Goal: Task Accomplishment & Management: Complete application form

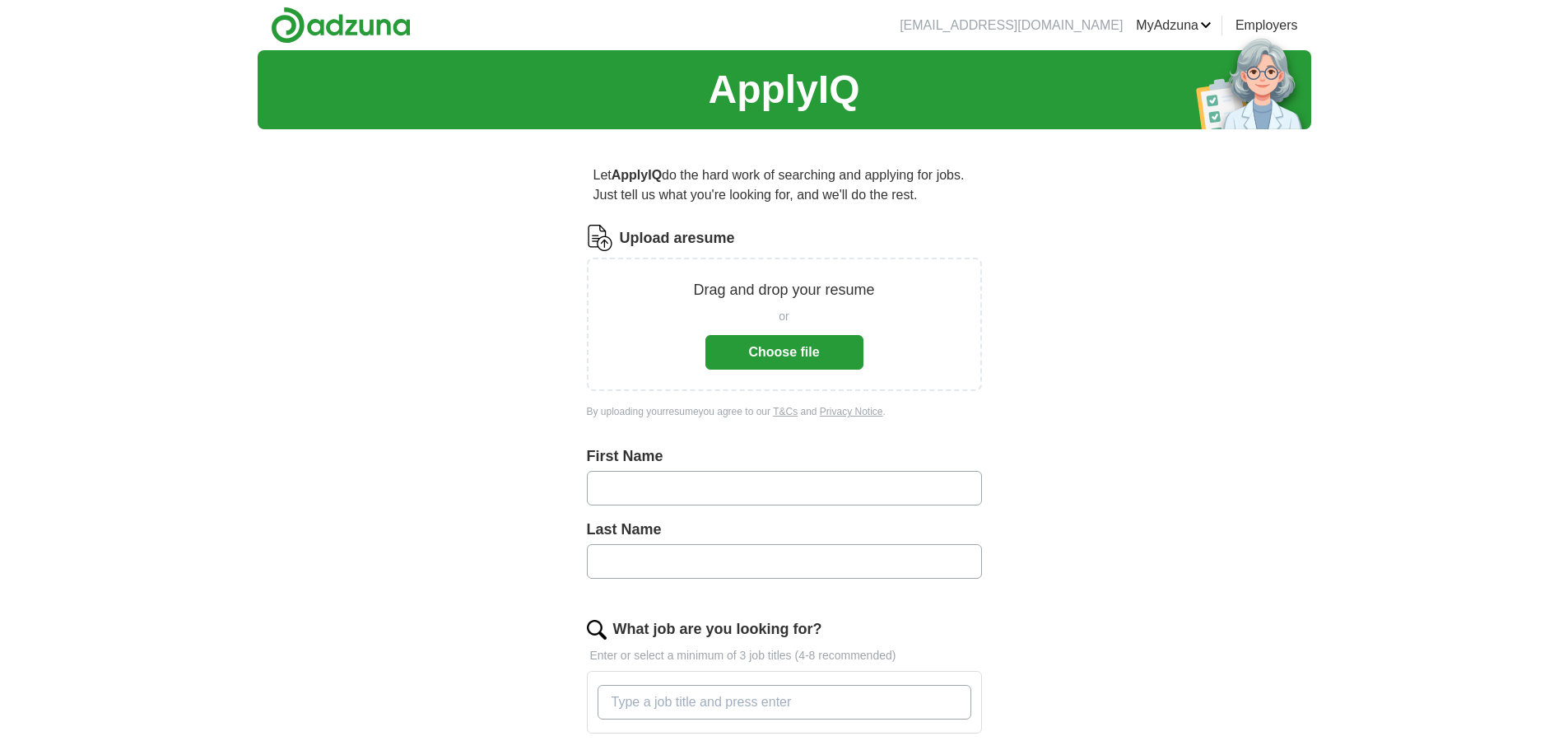
click at [795, 349] on button "Choose file" at bounding box center [785, 352] width 158 height 35
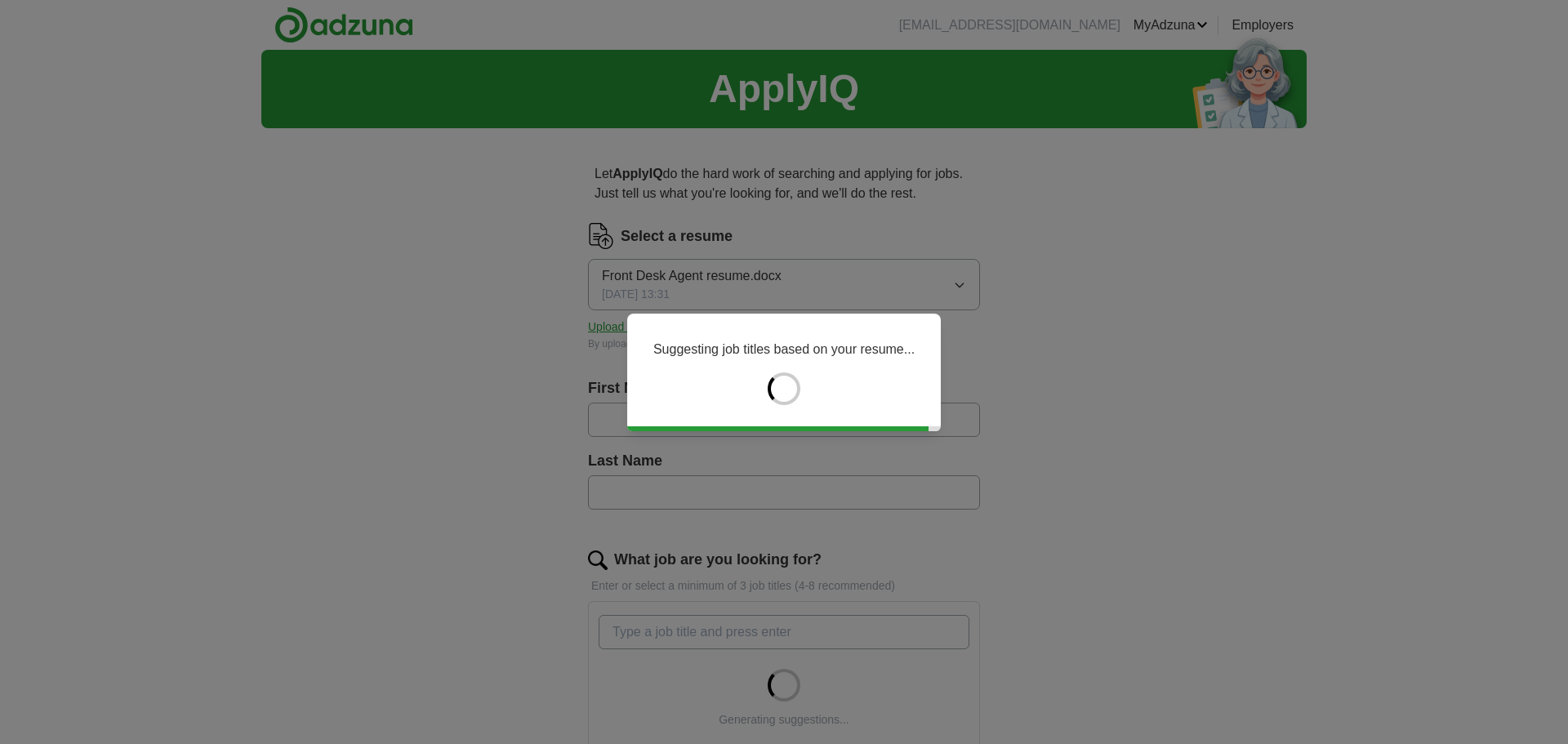
type input "****"
type input "******"
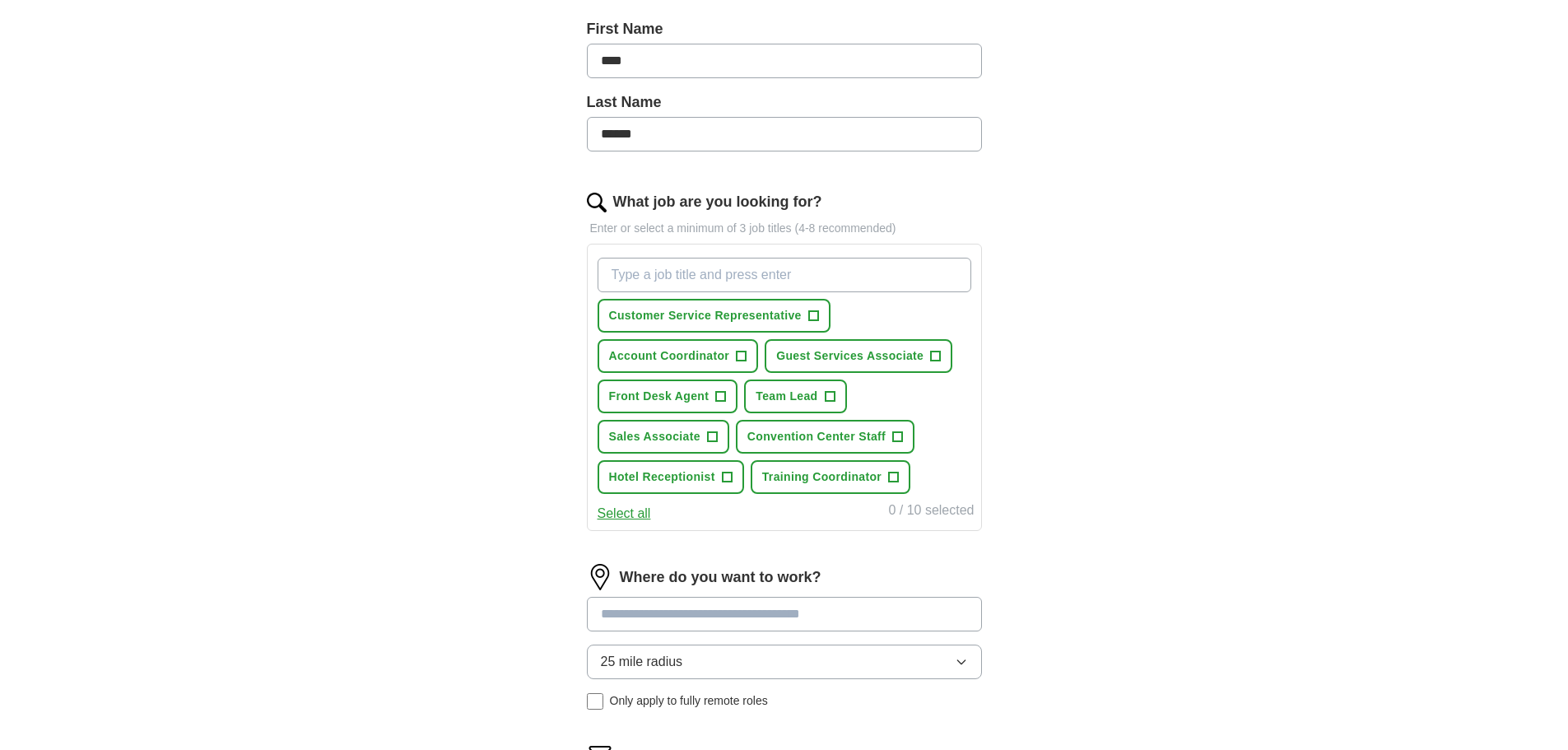
scroll to position [375, 0]
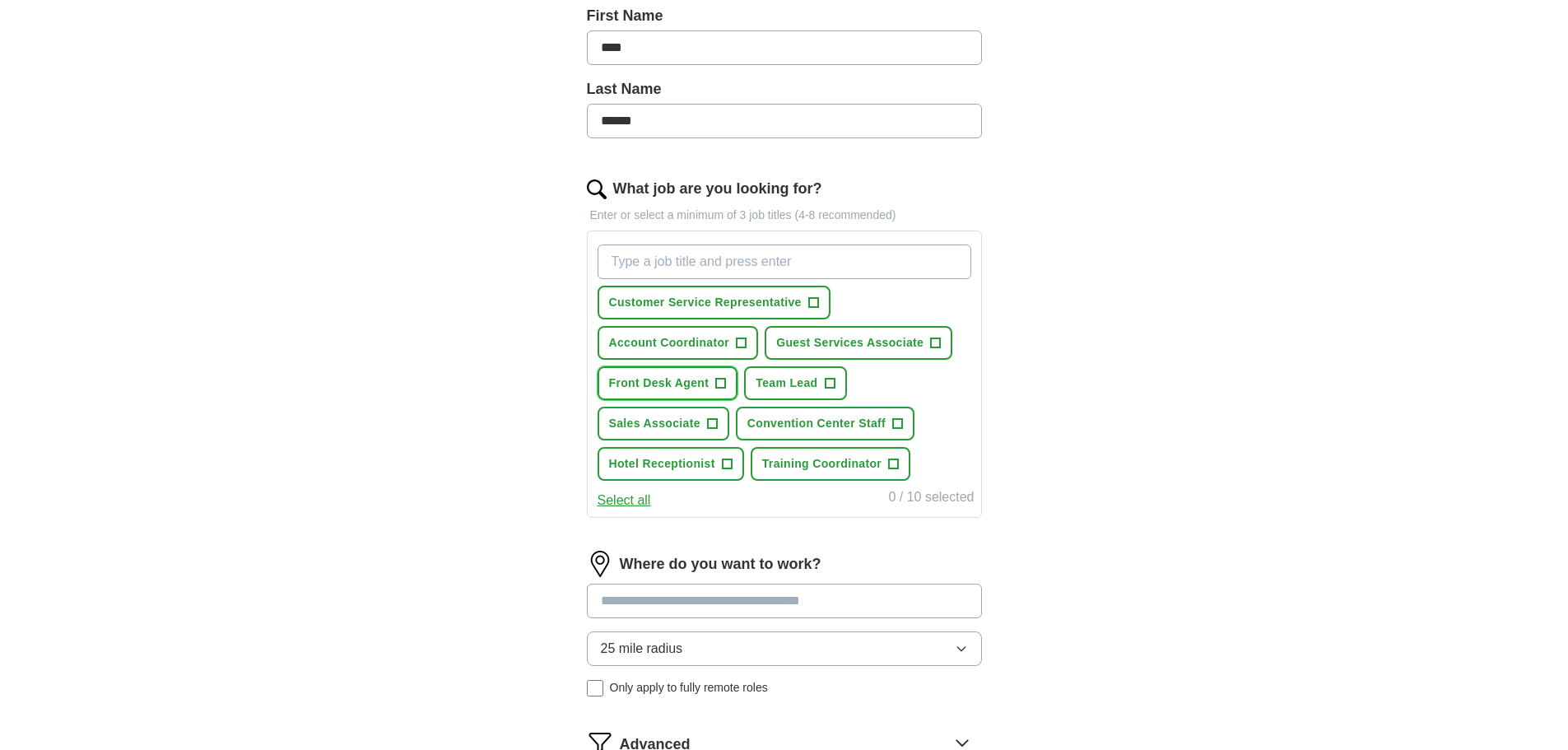
click at [722, 384] on span "+" at bounding box center [720, 384] width 10 height 13
click at [729, 464] on span "+" at bounding box center [727, 464] width 10 height 13
click at [713, 422] on span "+" at bounding box center [711, 424] width 10 height 13
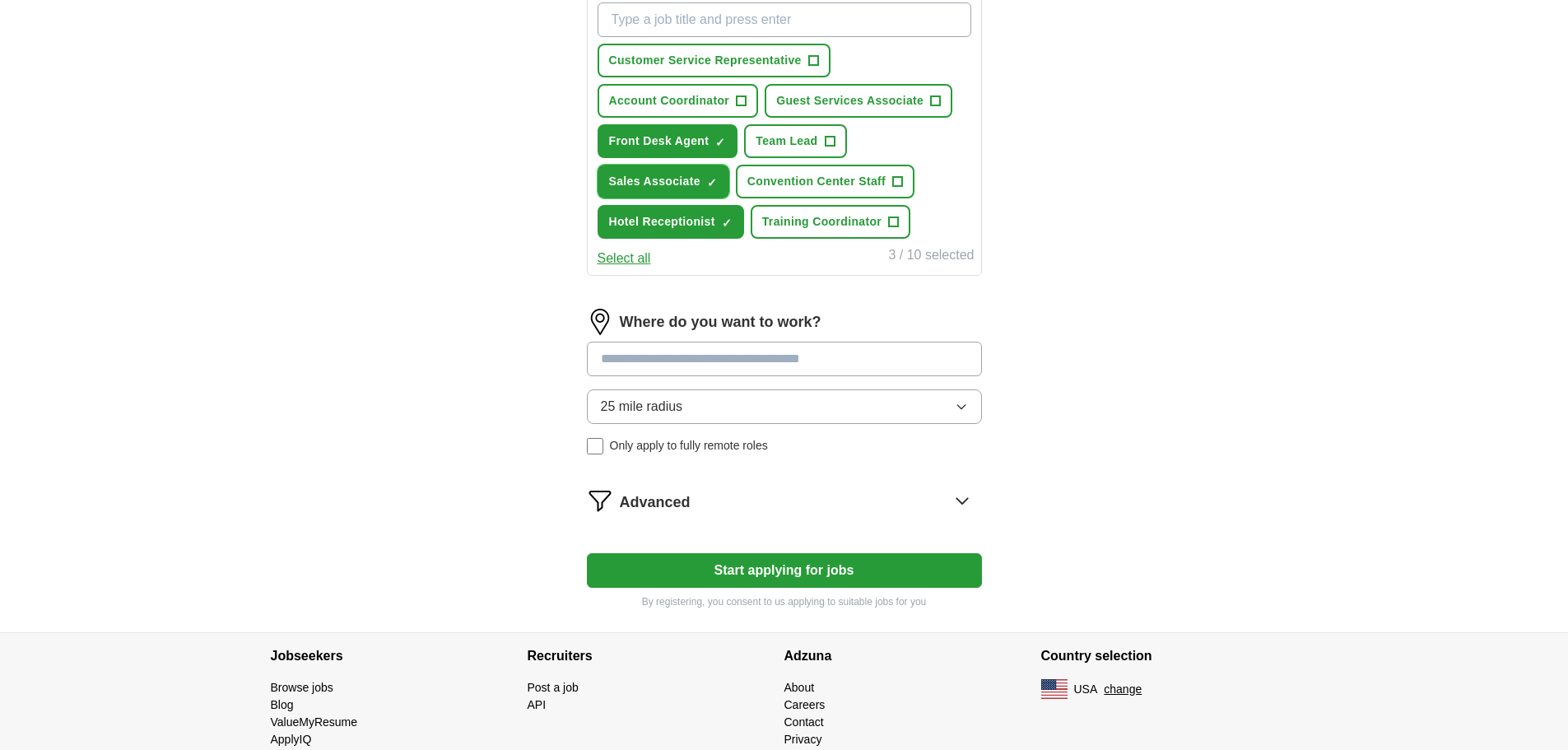
scroll to position [625, 0]
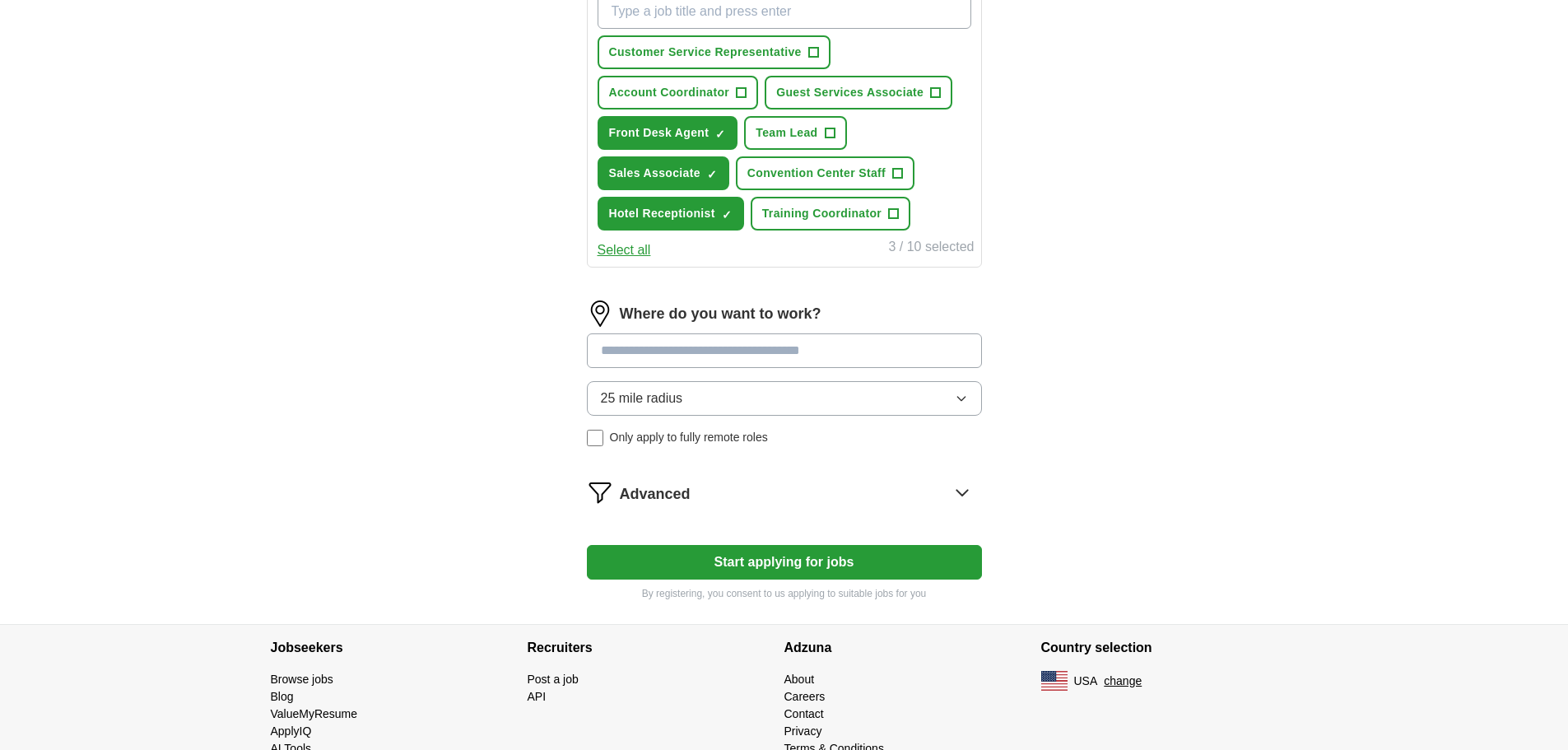
click at [760, 343] on input at bounding box center [784, 351] width 395 height 35
type input "*********"
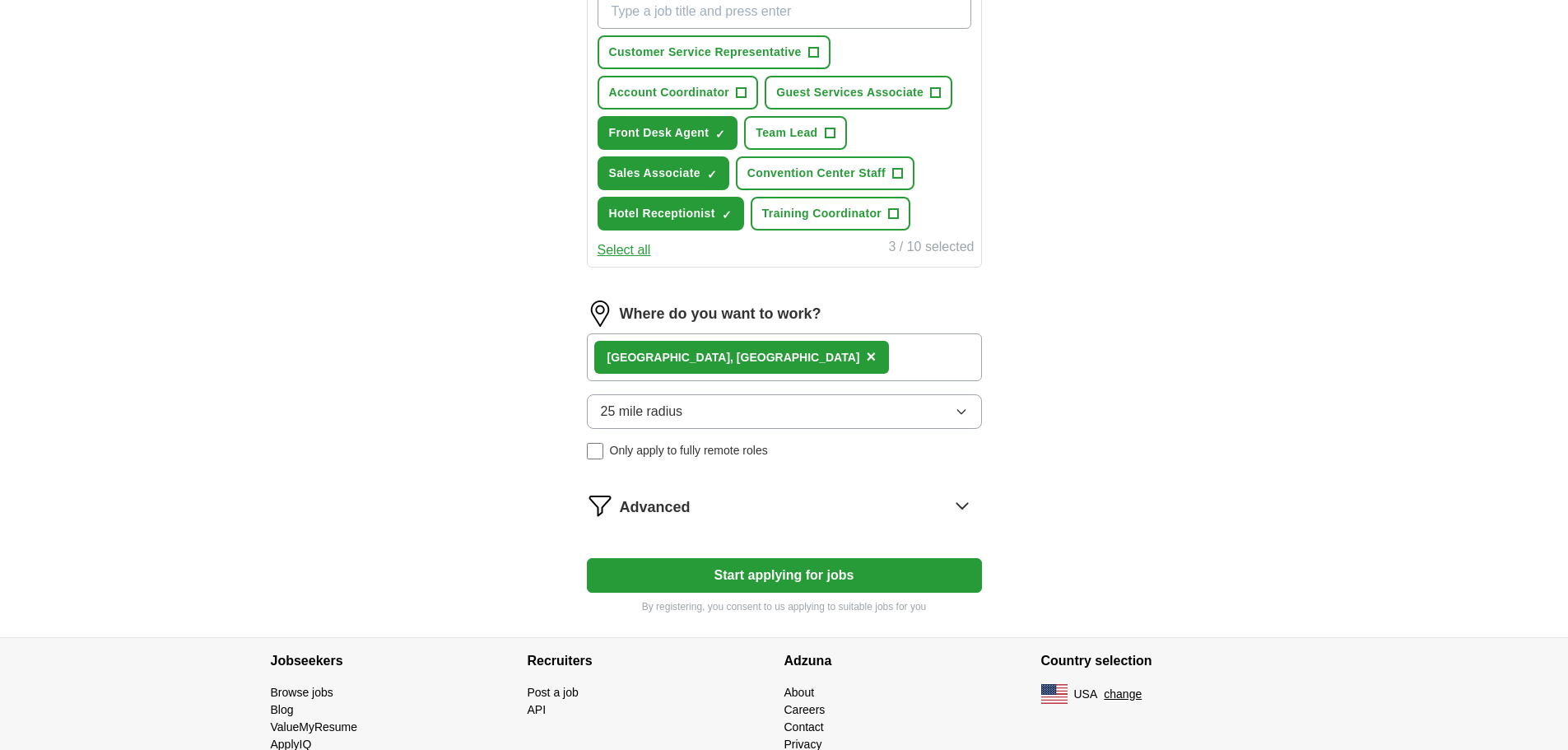
click at [945, 418] on button "25 mile radius" at bounding box center [784, 412] width 395 height 35
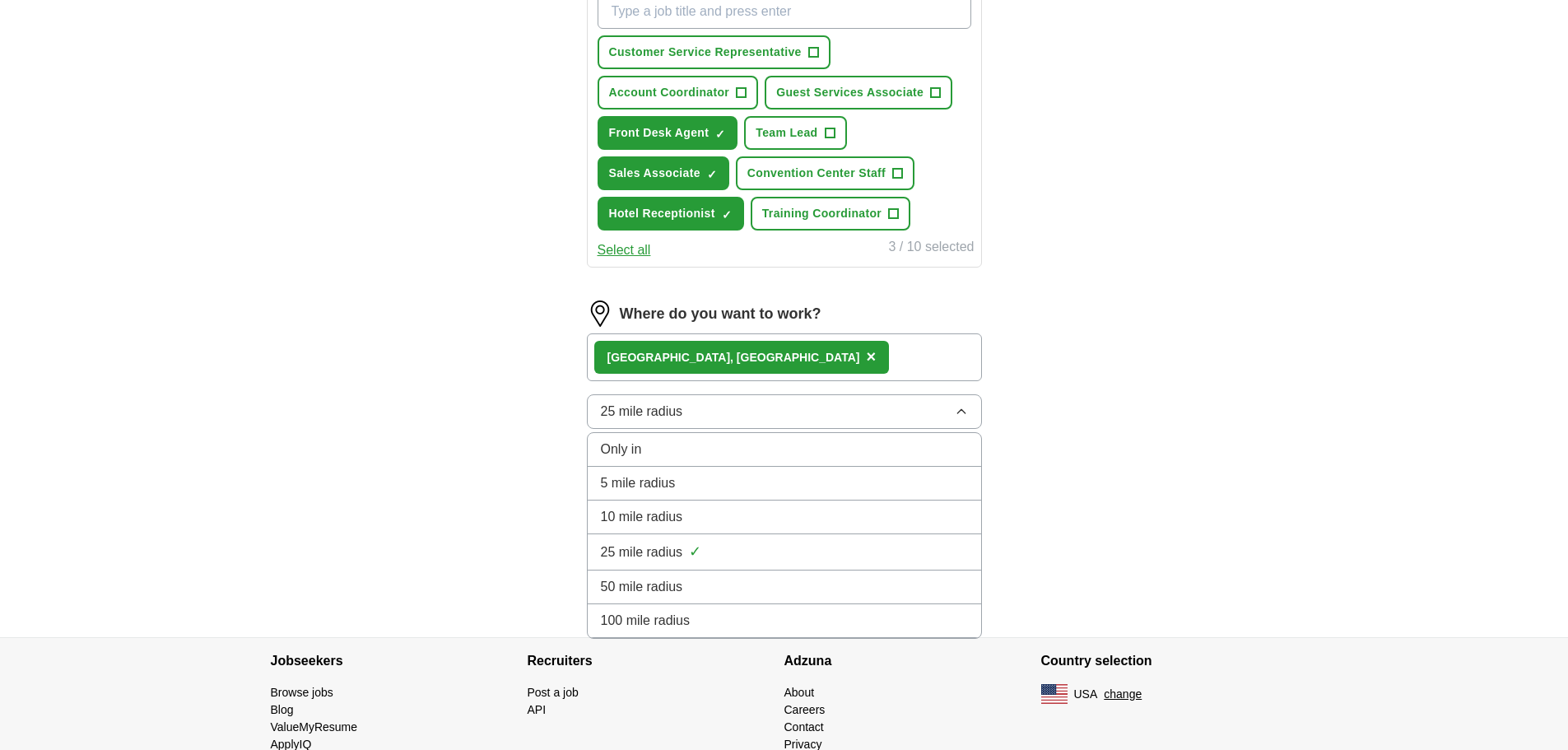
click at [617, 514] on span "10 mile radius" at bounding box center [642, 517] width 83 height 20
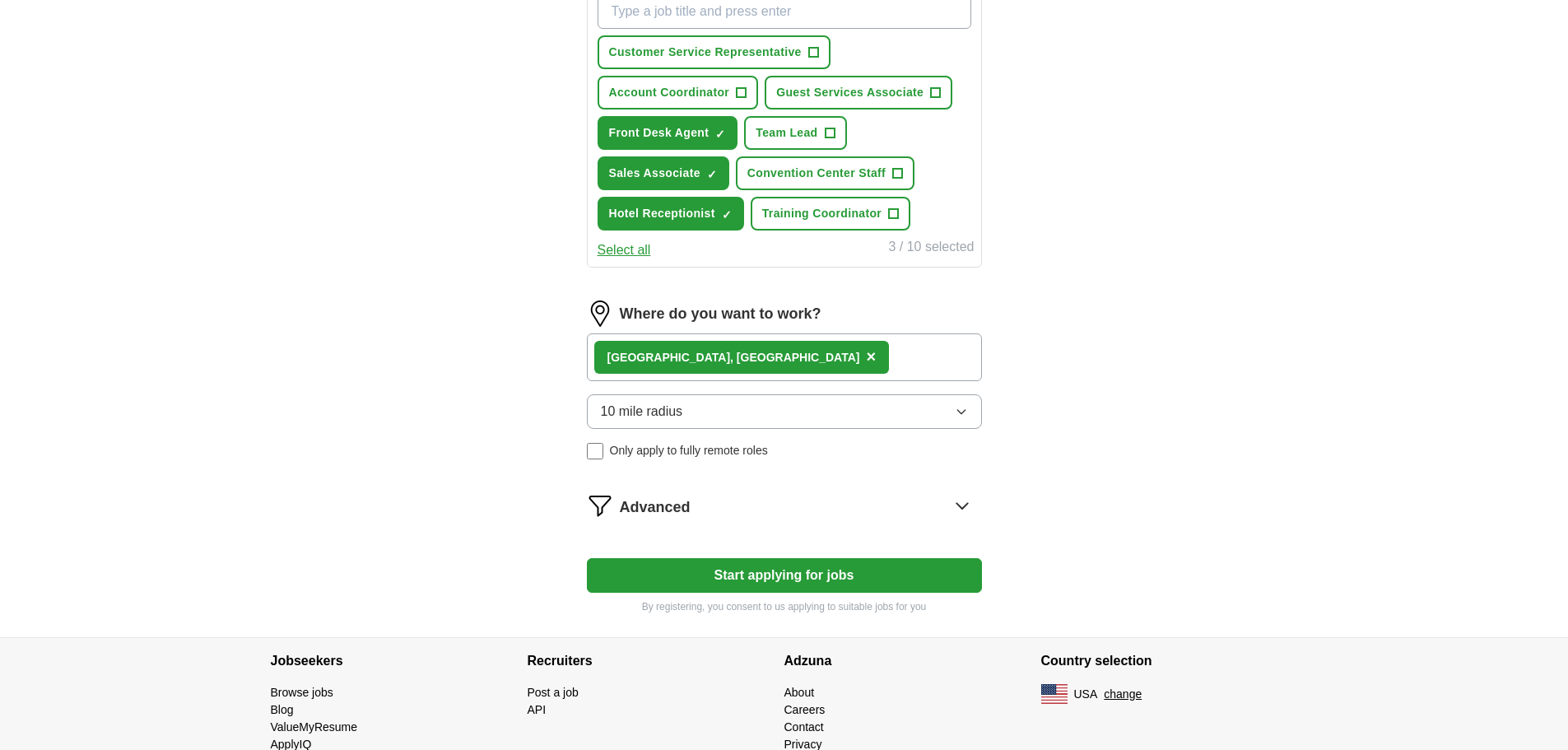
click at [1162, 479] on div "ApplyIQ Let ApplyIQ do the hard work of searching and applying for jobs. Just t…" at bounding box center [784, 30] width 1054 height 1212
click at [822, 580] on button "Start applying for jobs" at bounding box center [784, 575] width 395 height 35
select select "**"
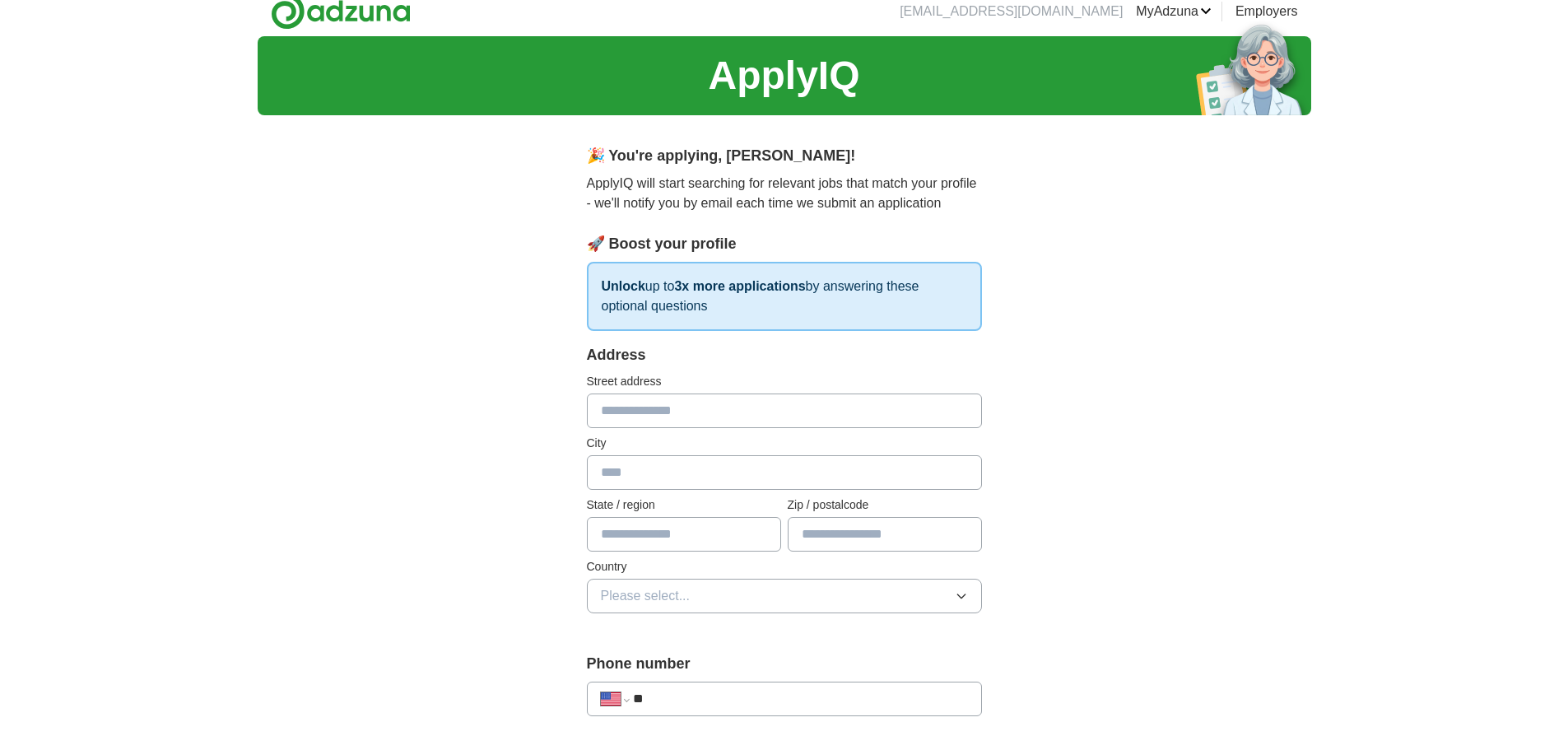
scroll to position [0, 0]
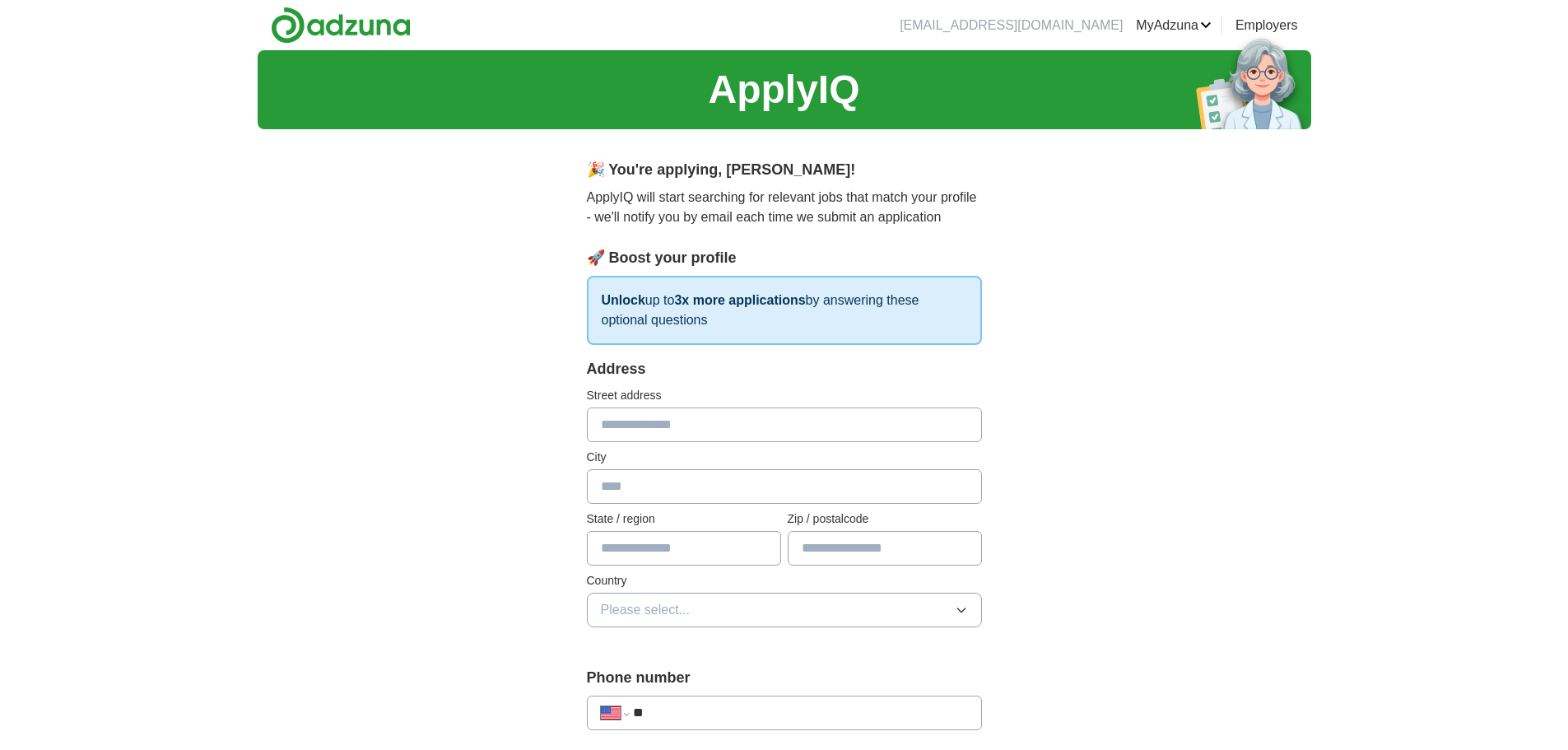
drag, startPoint x: 786, startPoint y: 418, endPoint x: 807, endPoint y: 418, distance: 21.0
click at [786, 418] on input "text" at bounding box center [784, 425] width 395 height 35
type input "**********"
type input "*********"
type input "**"
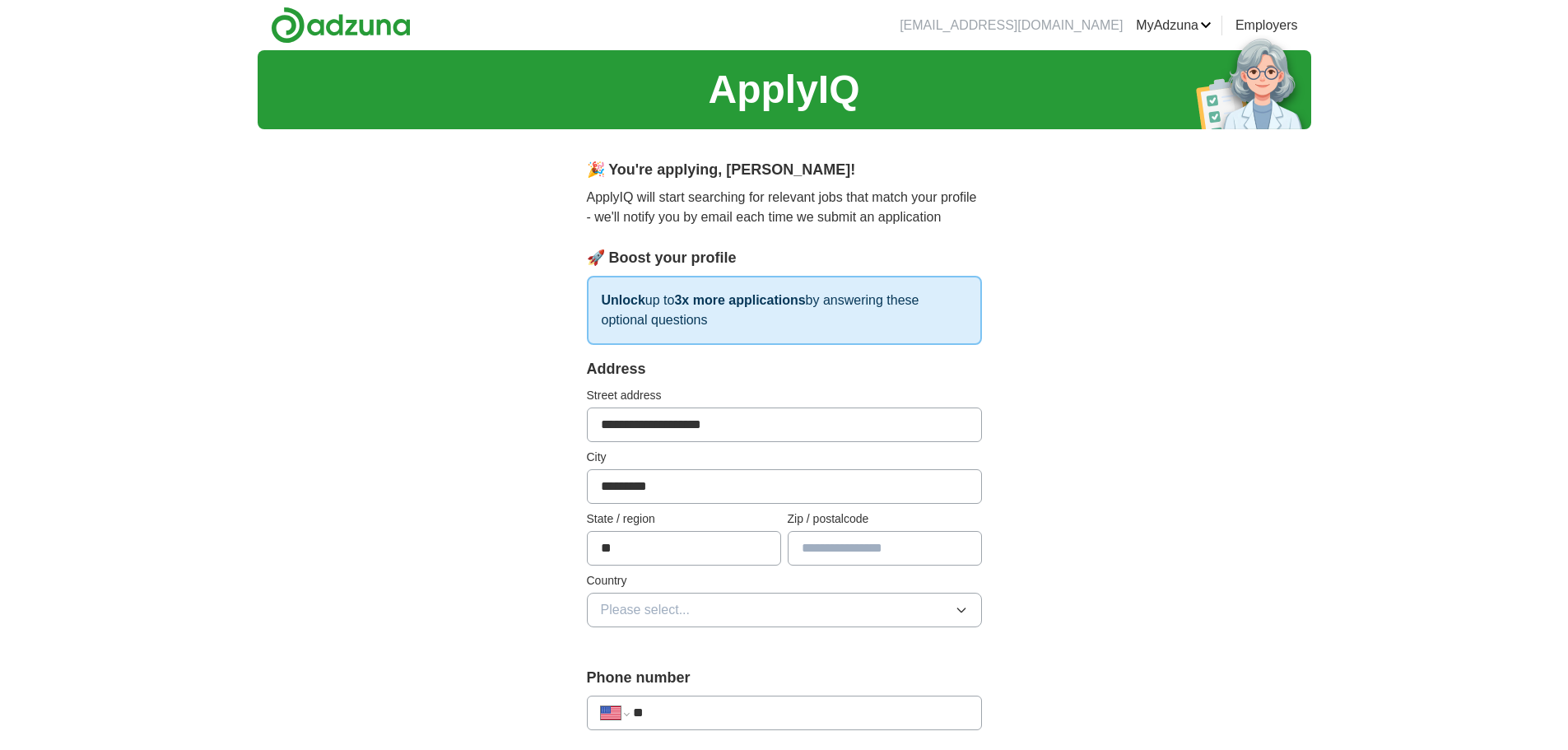
type input "*****"
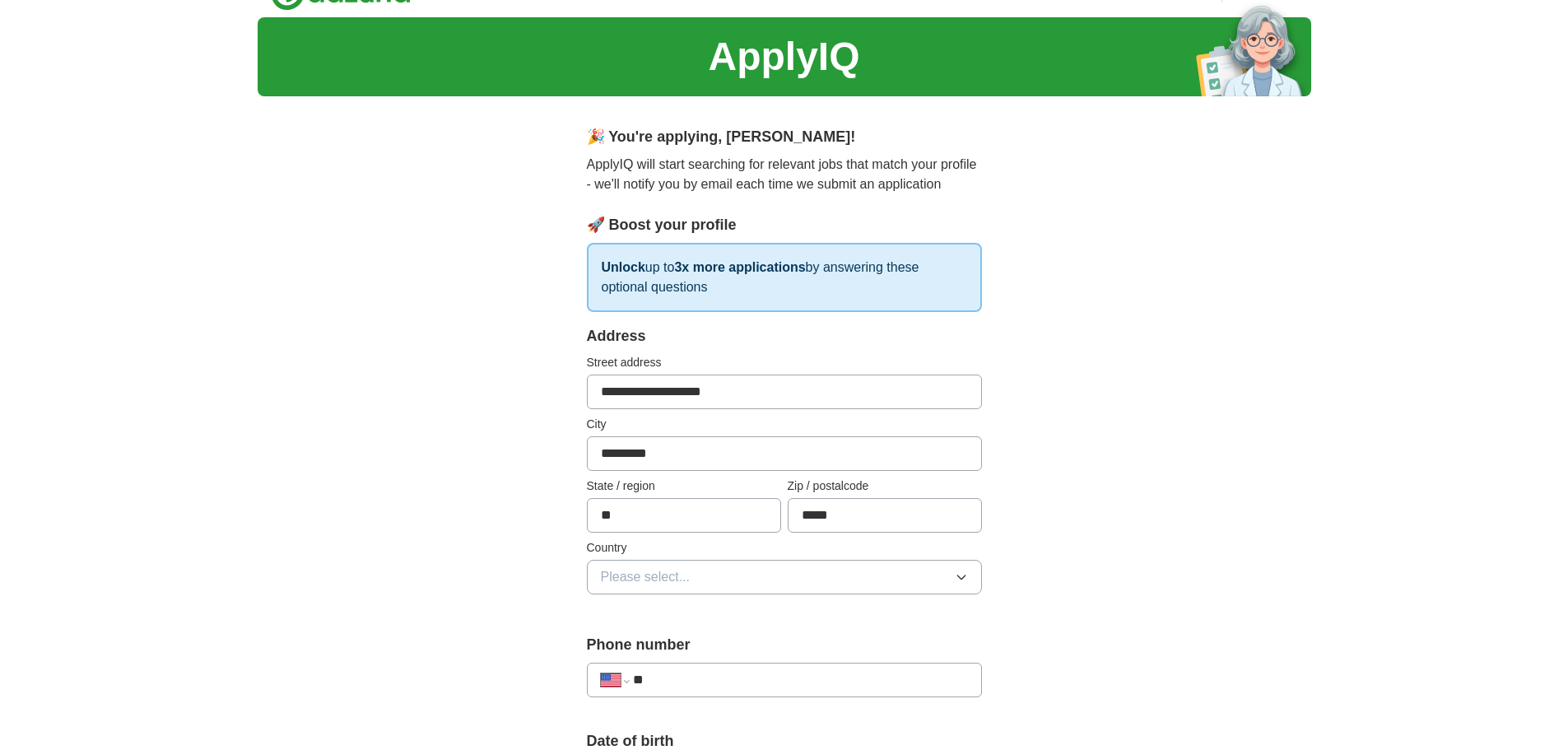
scroll to position [65, 0]
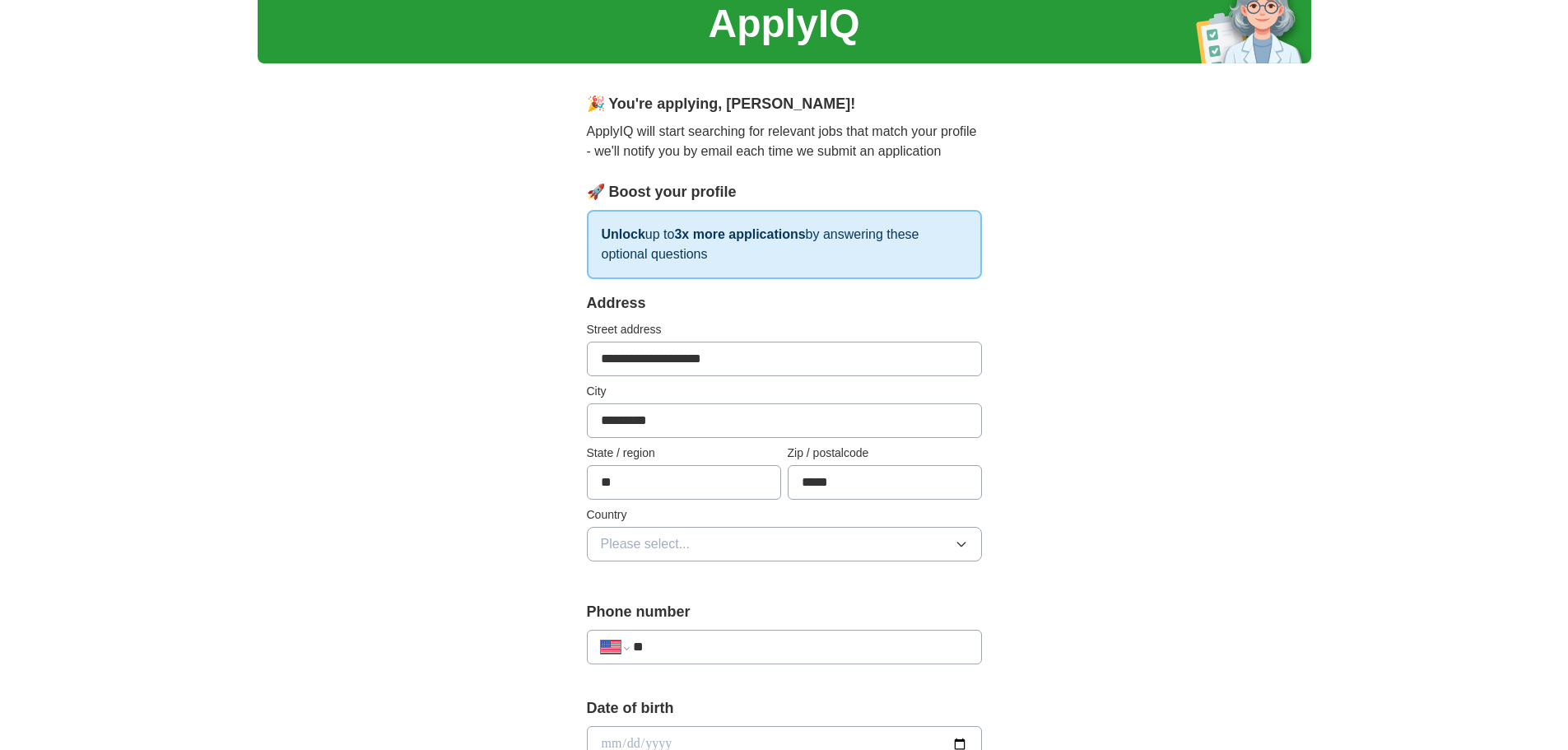
click at [981, 554] on button "Please select..." at bounding box center [784, 544] width 395 height 35
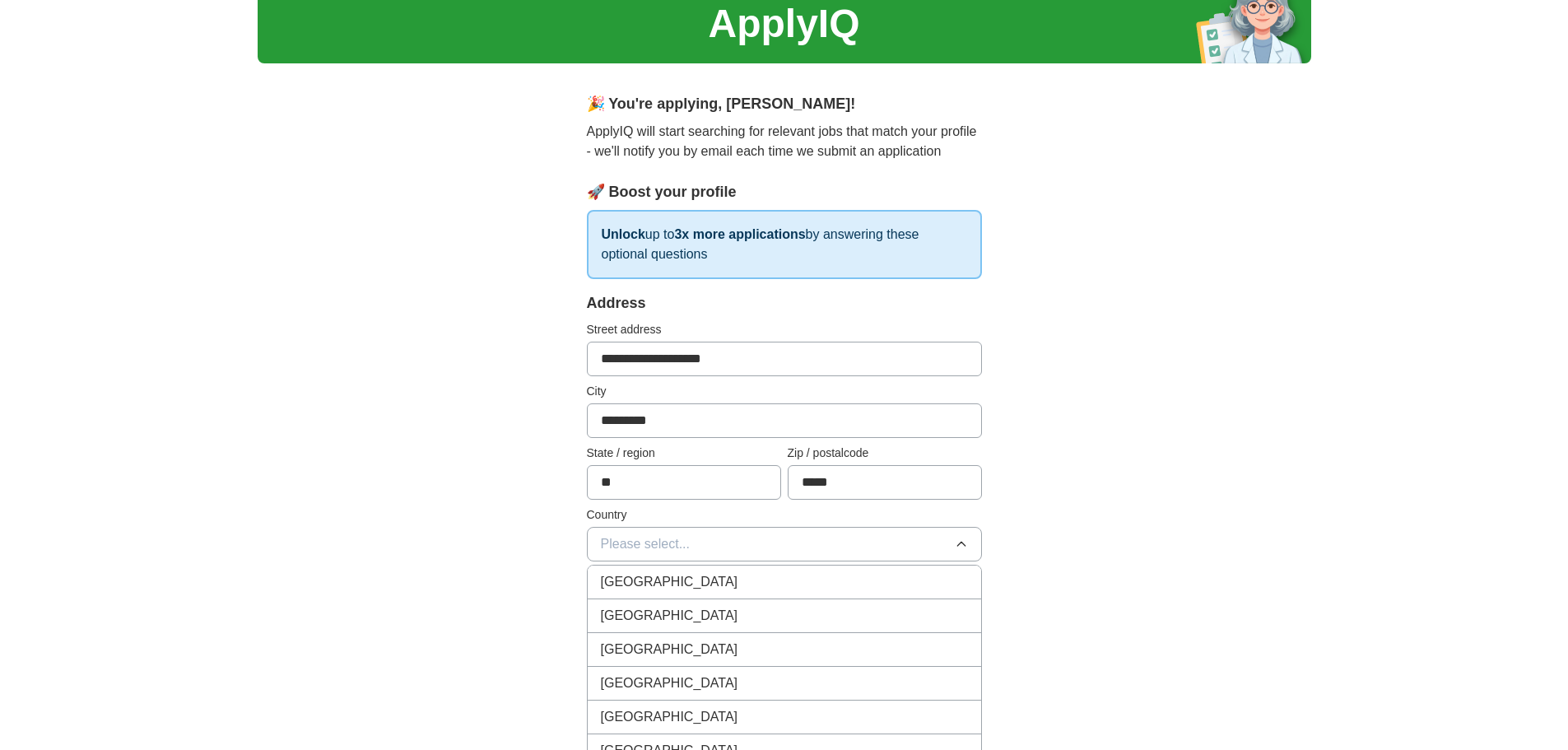
click at [614, 611] on span "United States" at bounding box center [669, 615] width 137 height 20
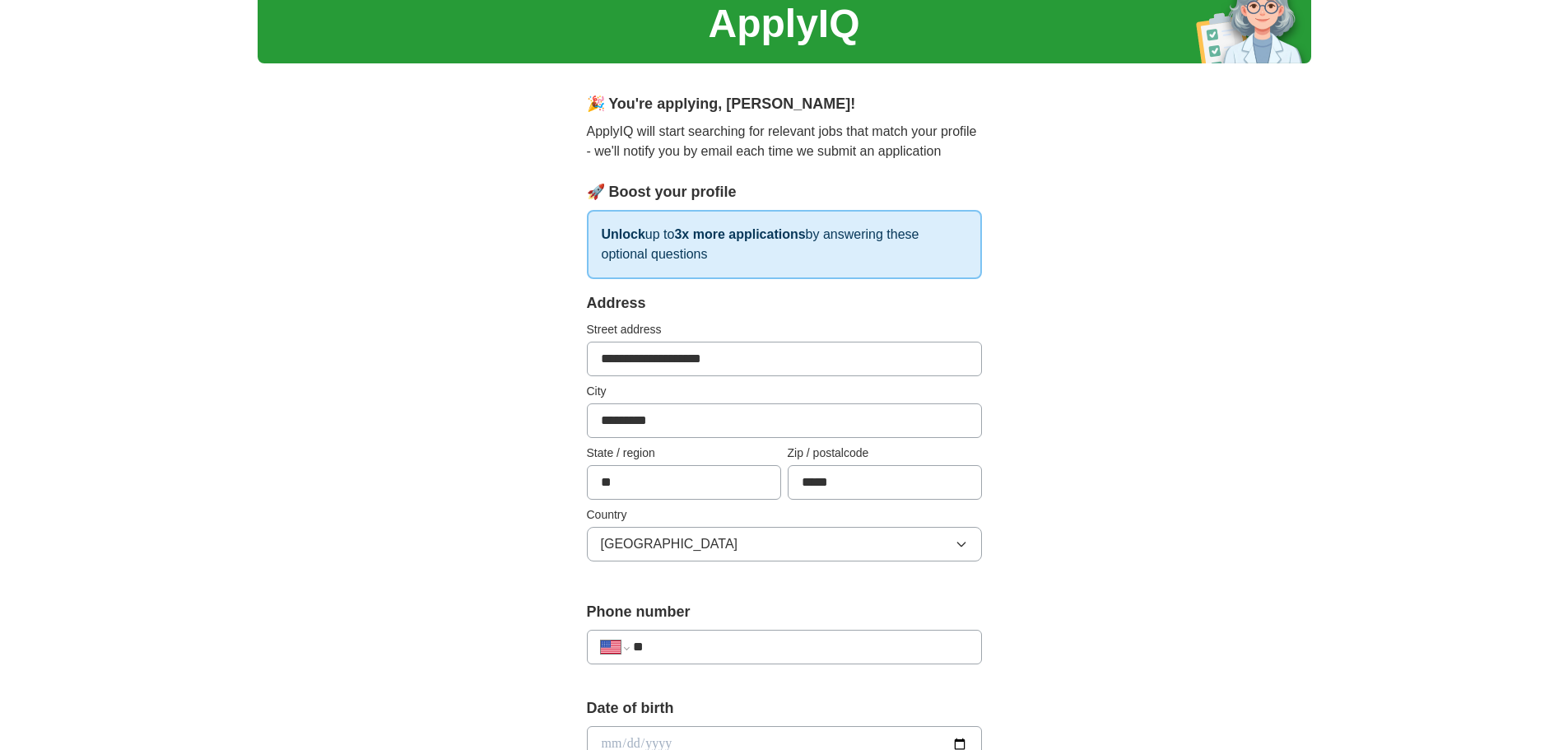
scroll to position [78, 0]
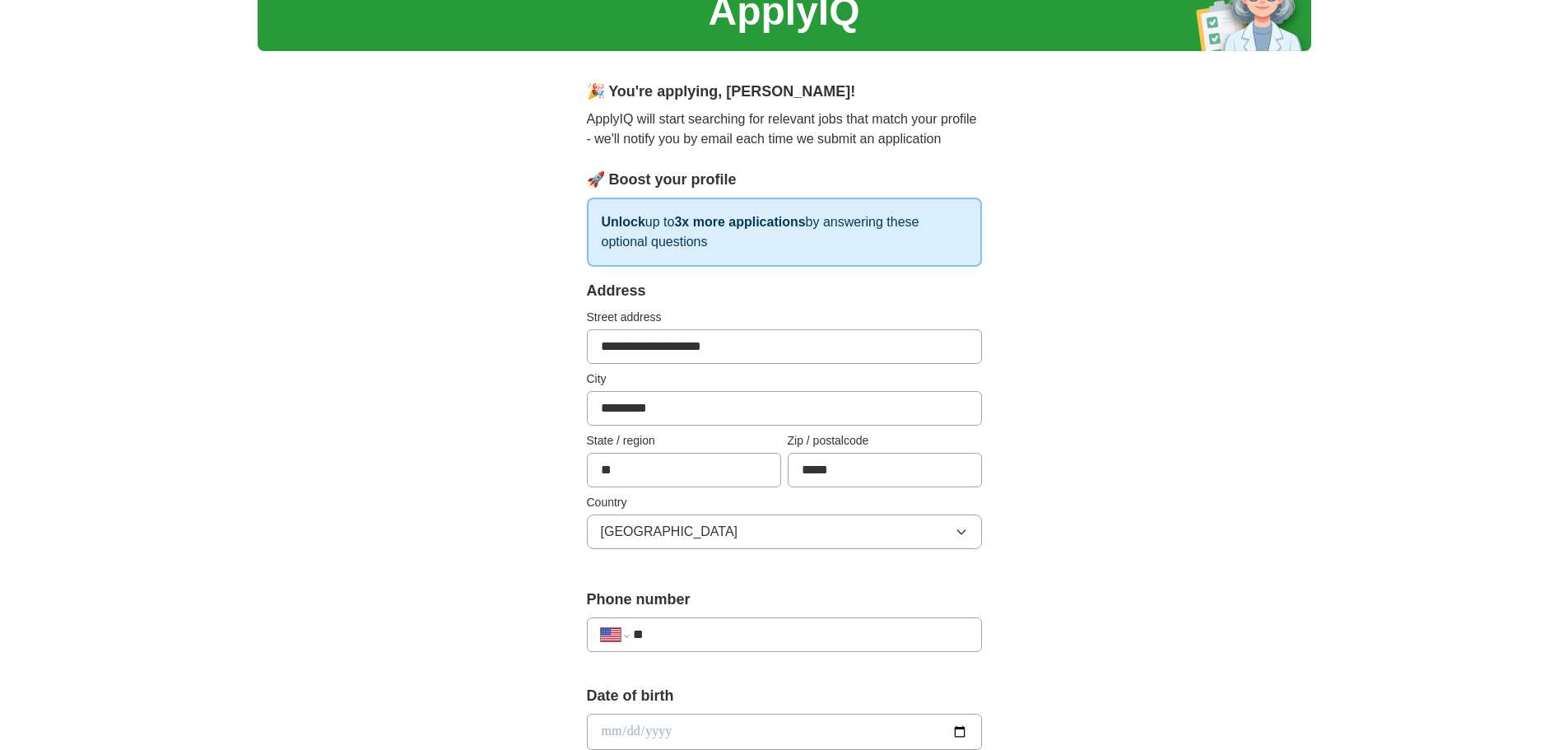
click at [672, 626] on input "**" at bounding box center [799, 635] width 334 height 20
type input "**********"
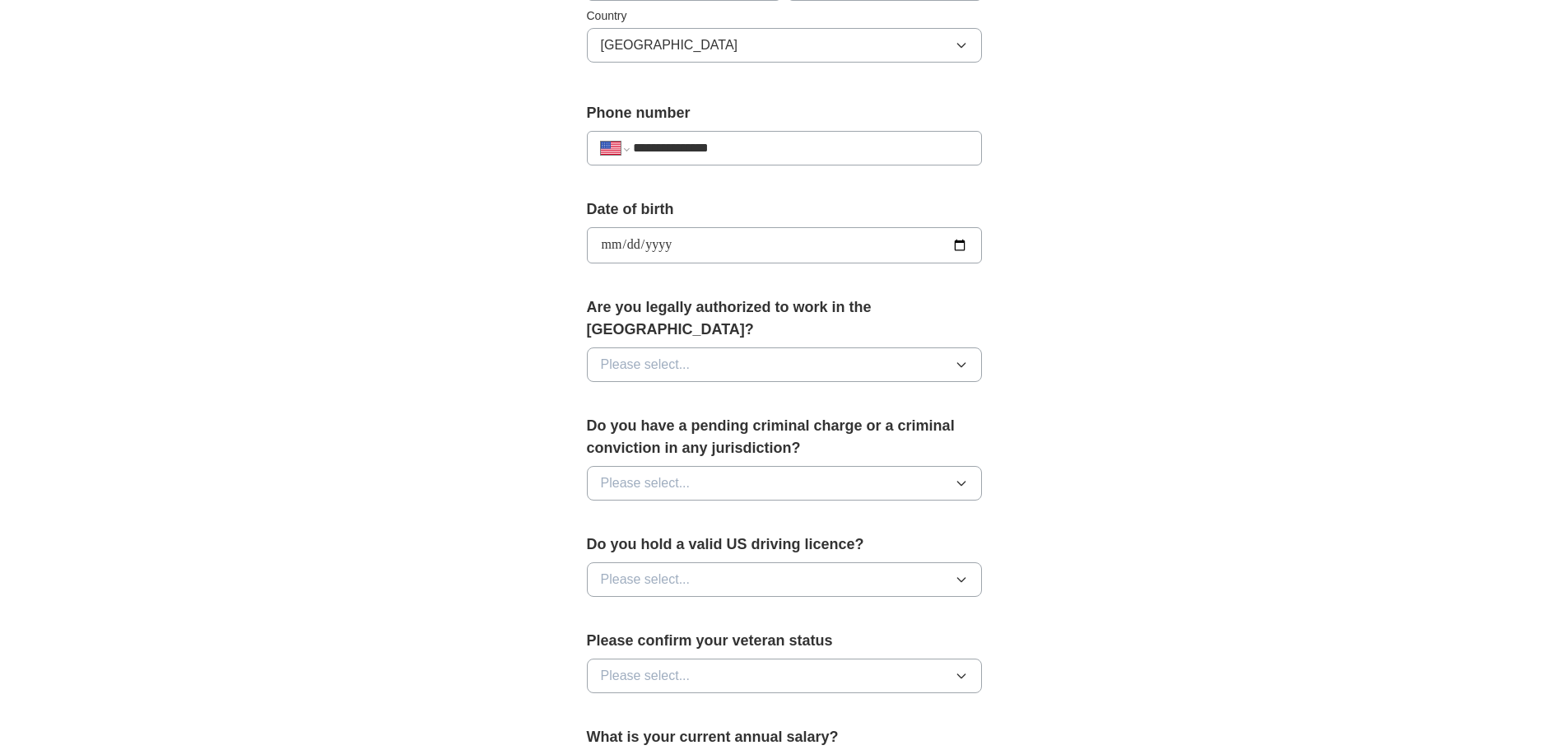
scroll to position [565, 0]
click at [978, 346] on button "Please select..." at bounding box center [784, 364] width 395 height 35
drag, startPoint x: 1087, startPoint y: 349, endPoint x: 1096, endPoint y: 343, distance: 10.8
click at [1089, 349] on div "**********" at bounding box center [784, 234] width 1054 height 1498
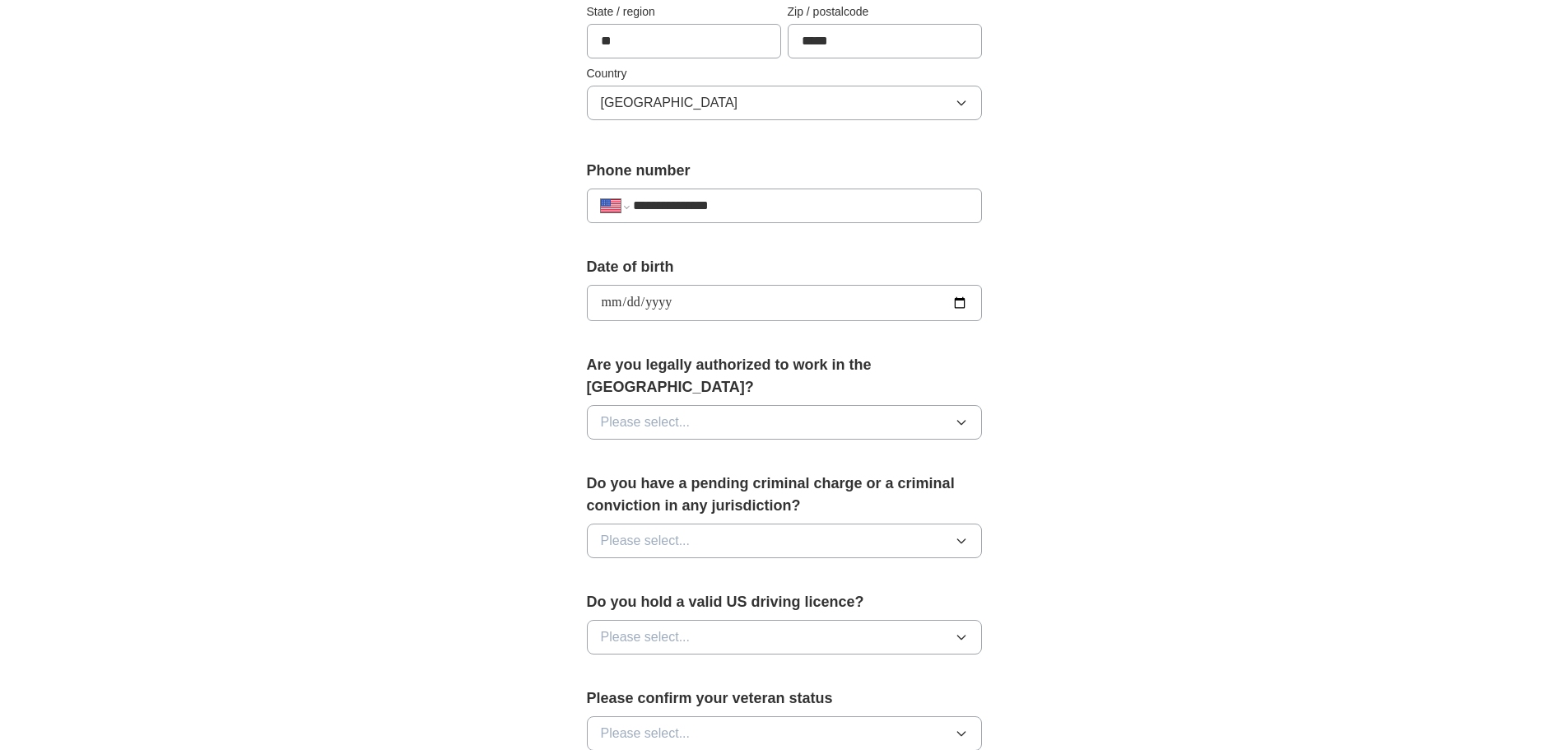
scroll to position [474, 0]
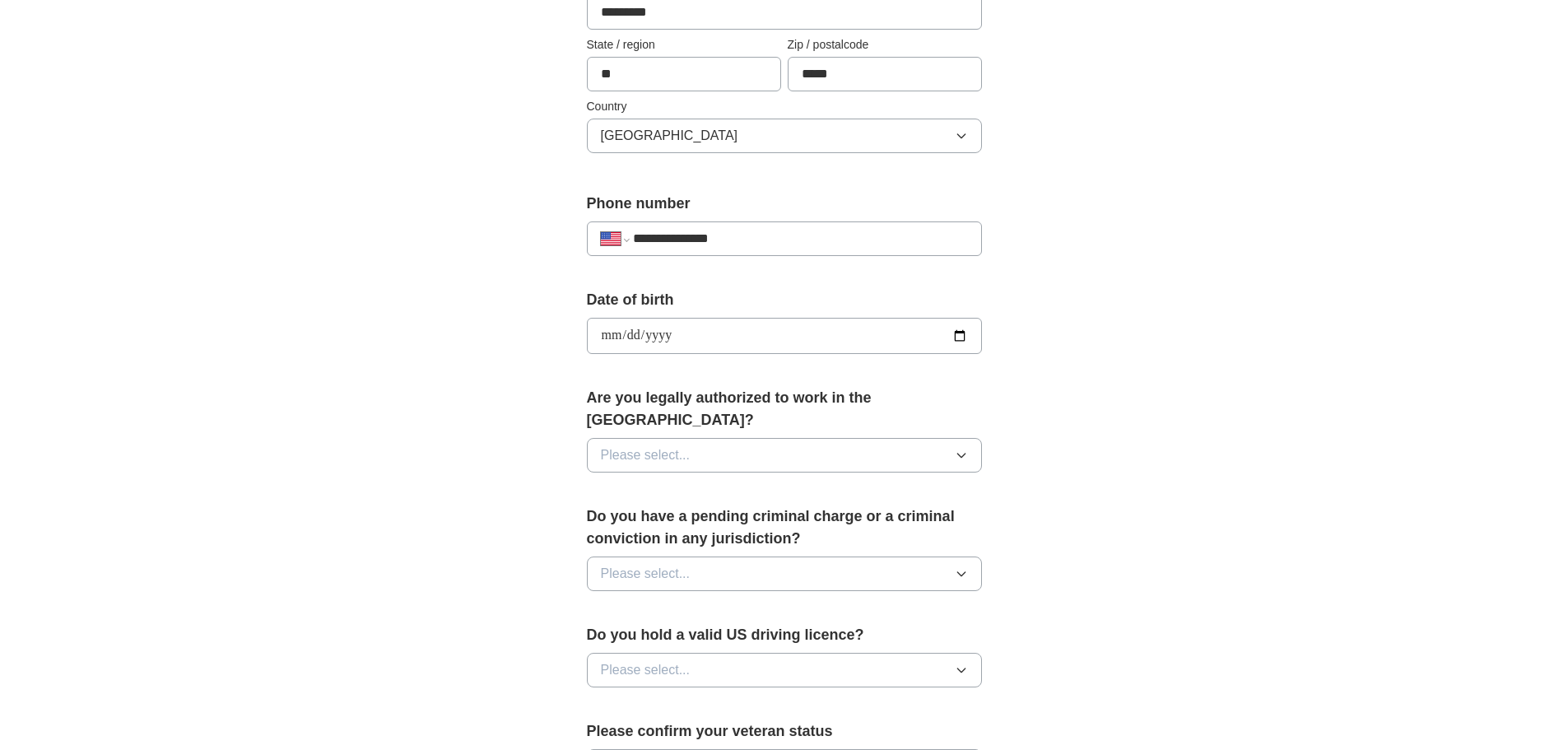
click at [959, 438] on button "Please select..." at bounding box center [784, 455] width 395 height 35
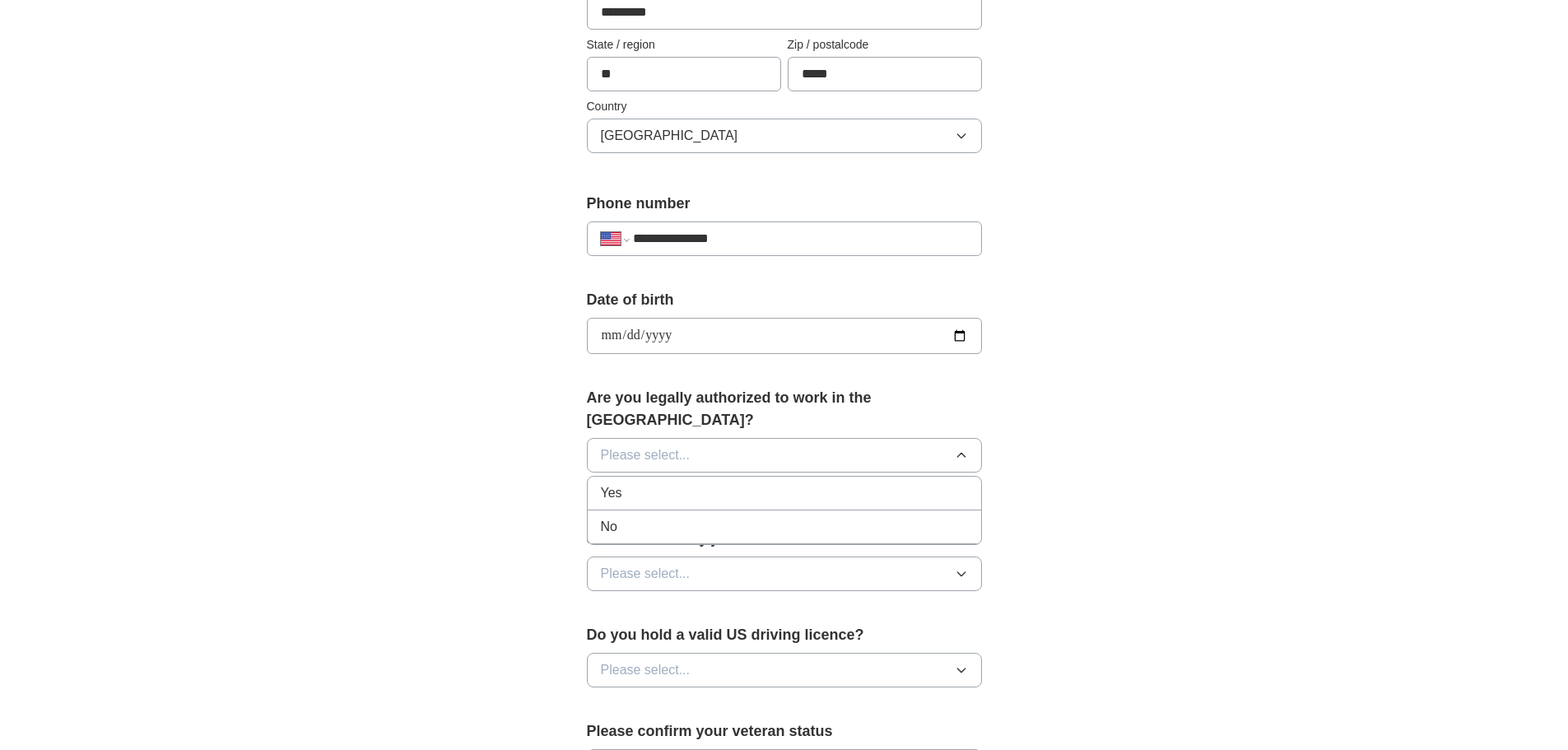
click at [608, 483] on span "Yes" at bounding box center [612, 493] width 22 height 20
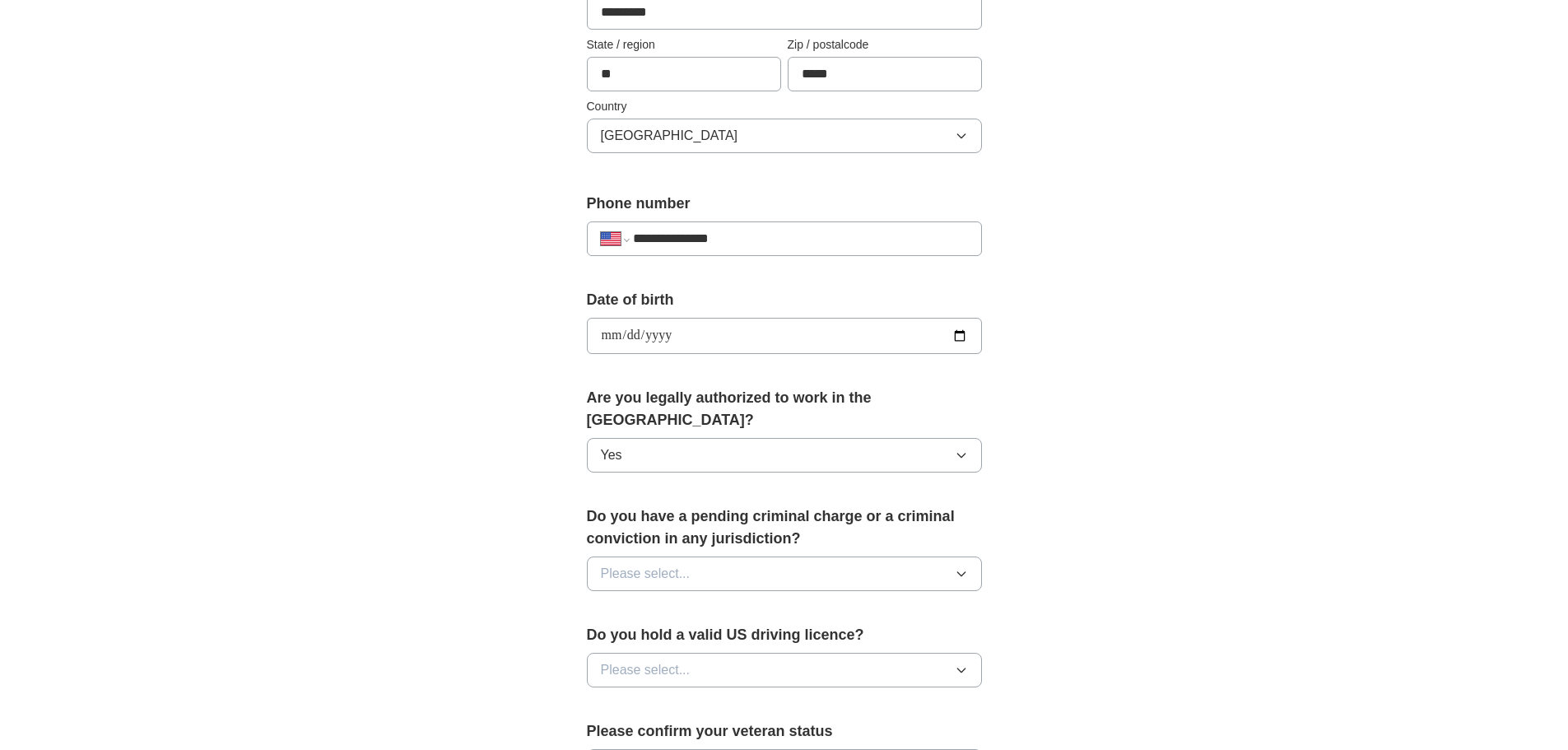
click at [973, 556] on button "Please select..." at bounding box center [784, 574] width 395 height 35
click at [603, 635] on span "No" at bounding box center [609, 645] width 16 height 20
click at [953, 653] on button "Please select..." at bounding box center [784, 670] width 395 height 35
click at [629, 698] on div "Yes" at bounding box center [785, 708] width 367 height 20
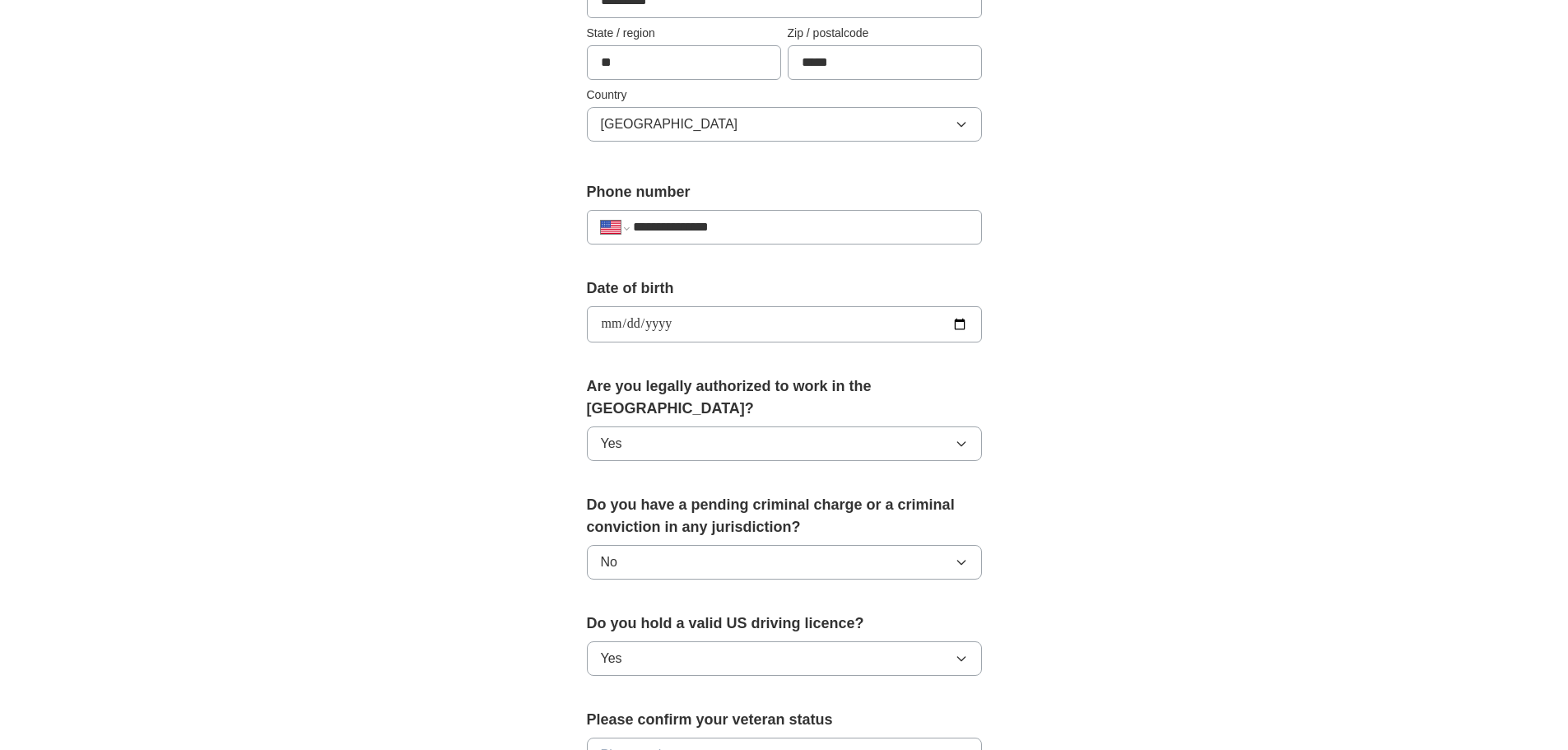
click at [950, 737] on button "Please select..." at bounding box center [784, 755] width 395 height 35
click at [957, 748] on icon "button" at bounding box center [961, 755] width 13 height 13
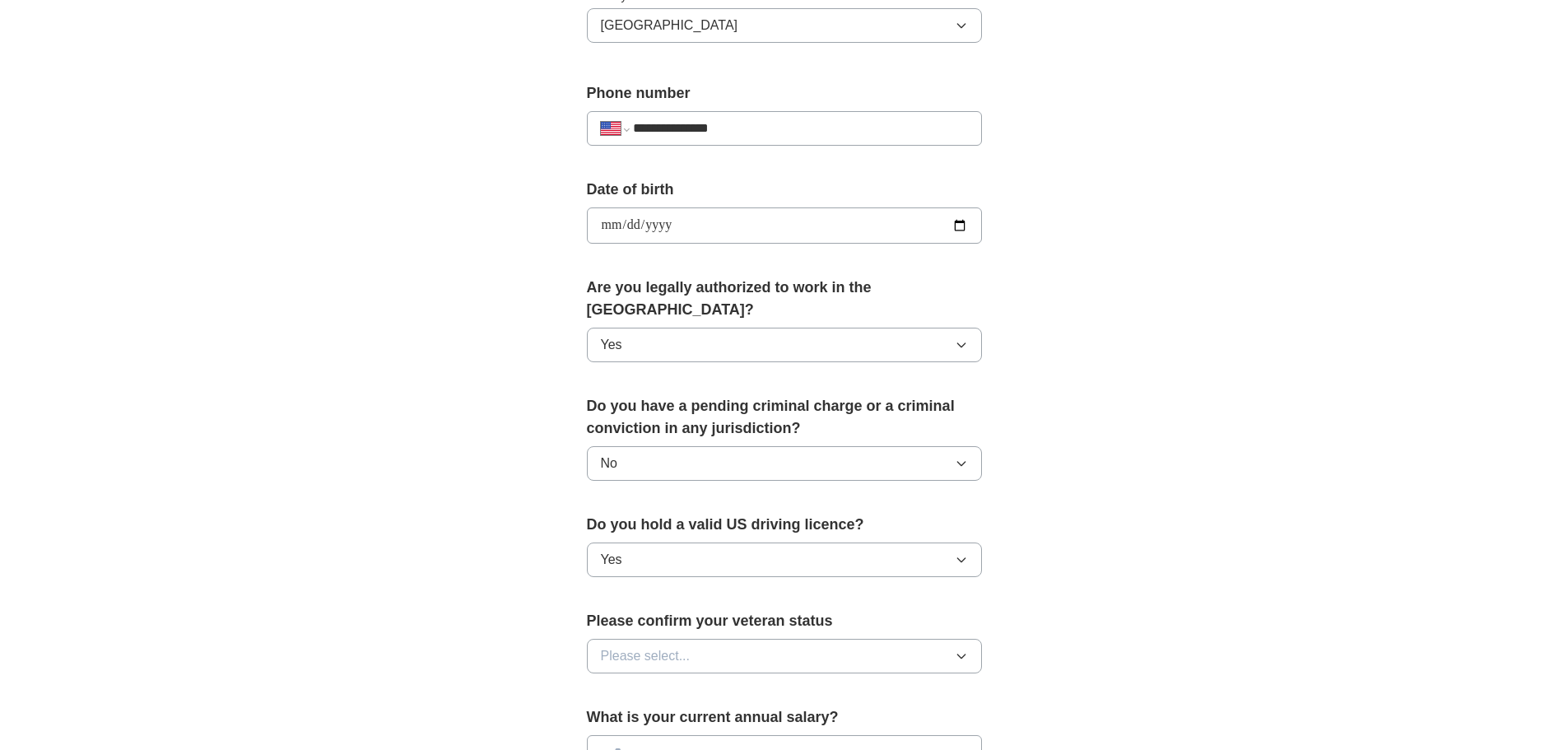
scroll to position [640, 0]
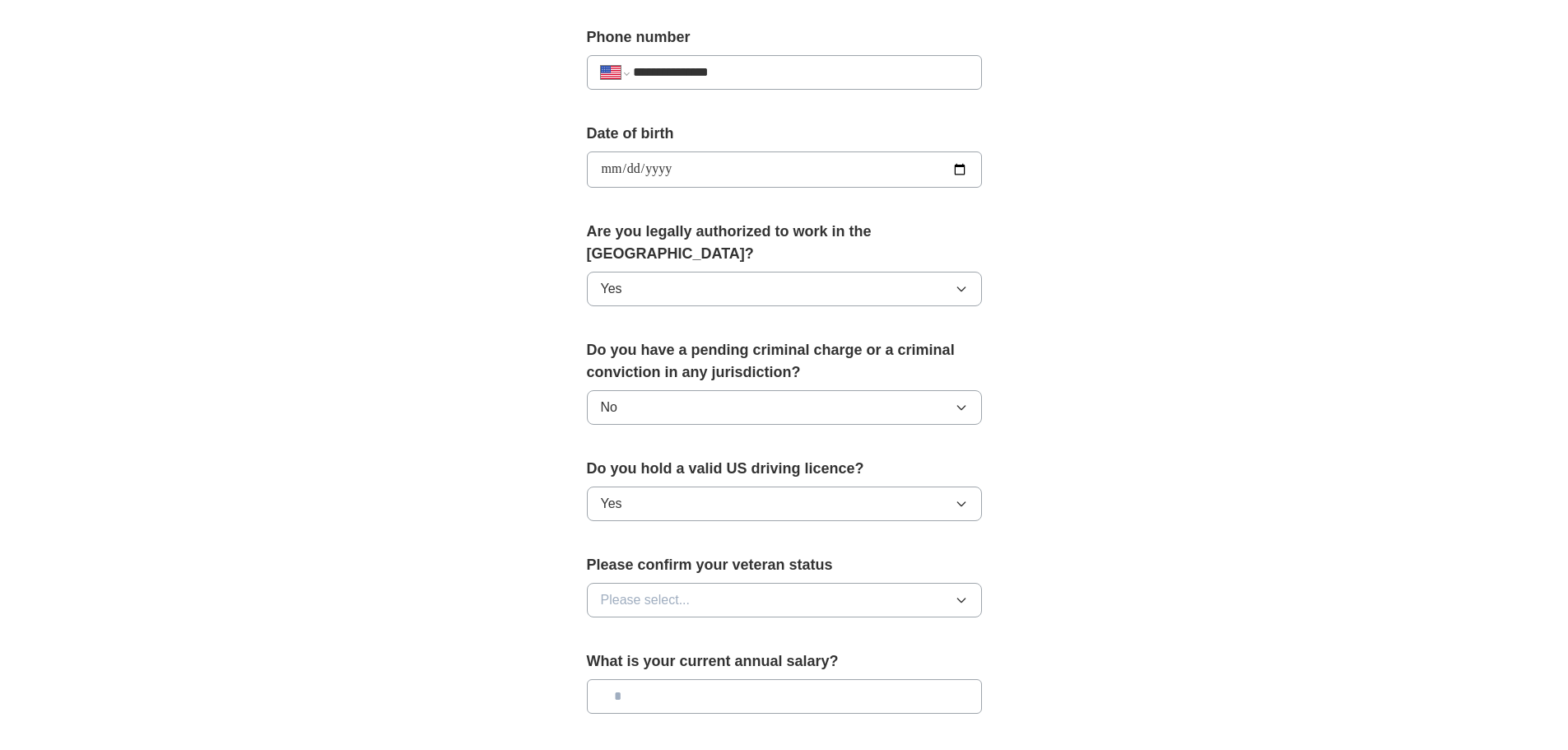
click at [967, 594] on icon "button" at bounding box center [961, 600] width 13 height 13
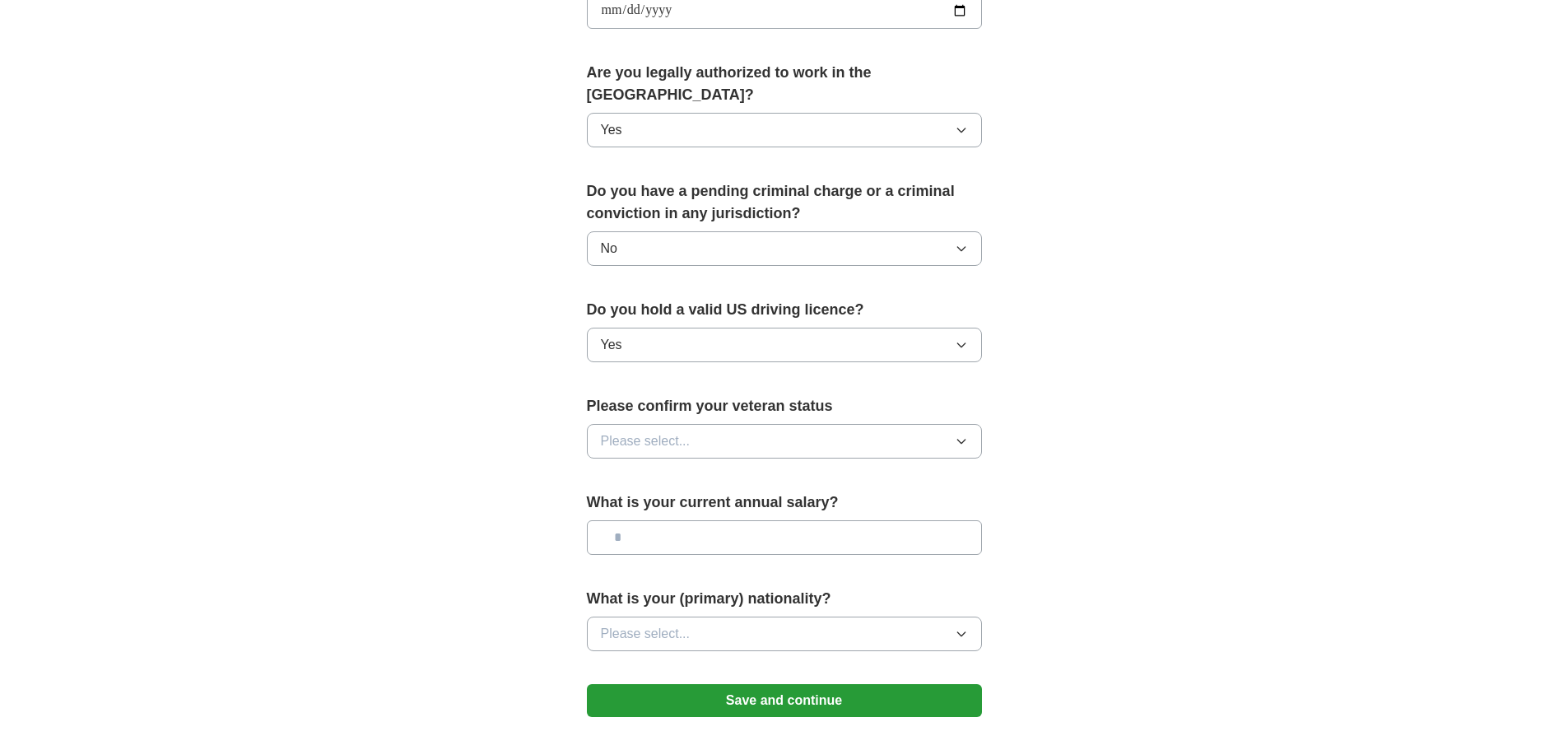
scroll to position [832, 0]
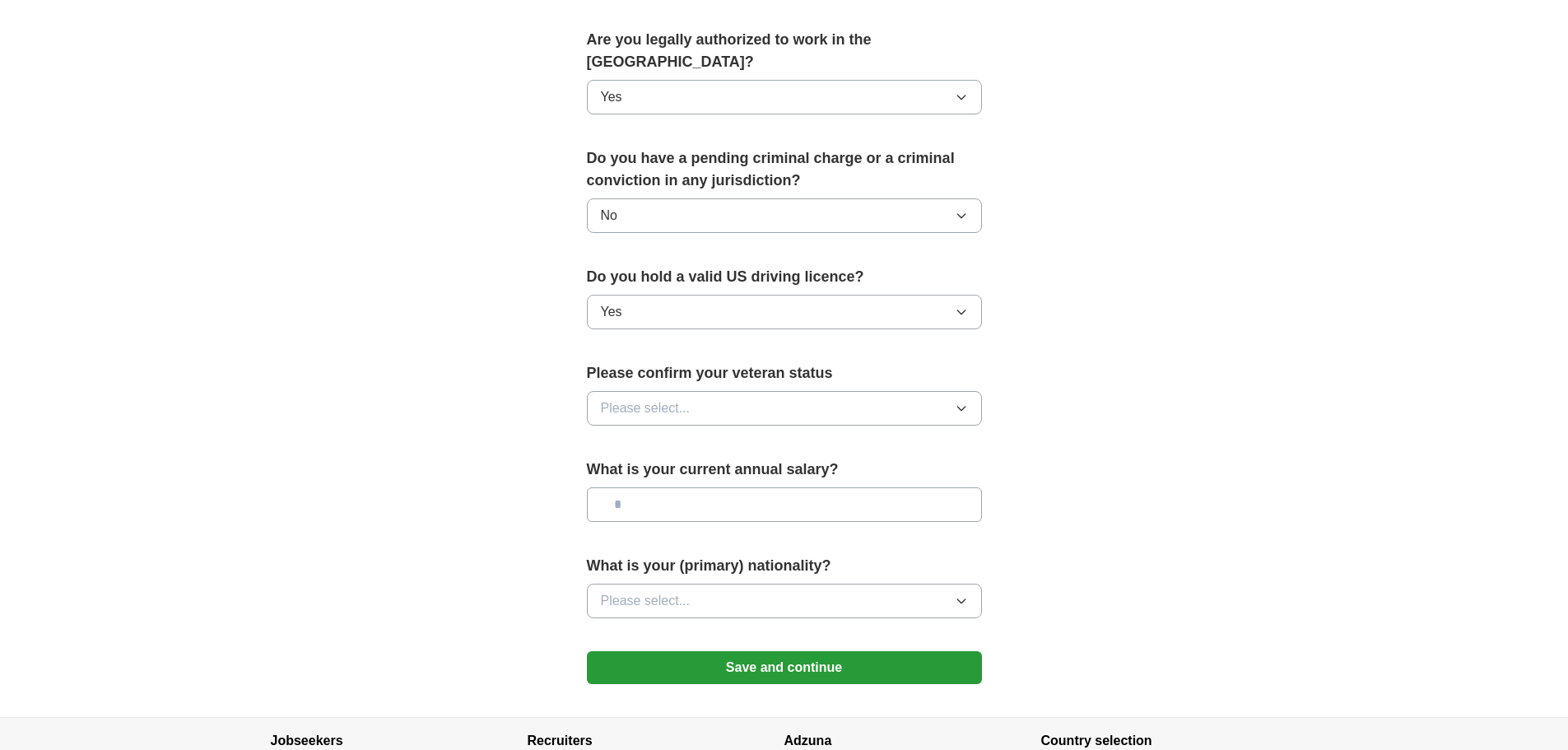
click at [965, 402] on icon "button" at bounding box center [961, 408] width 13 height 13
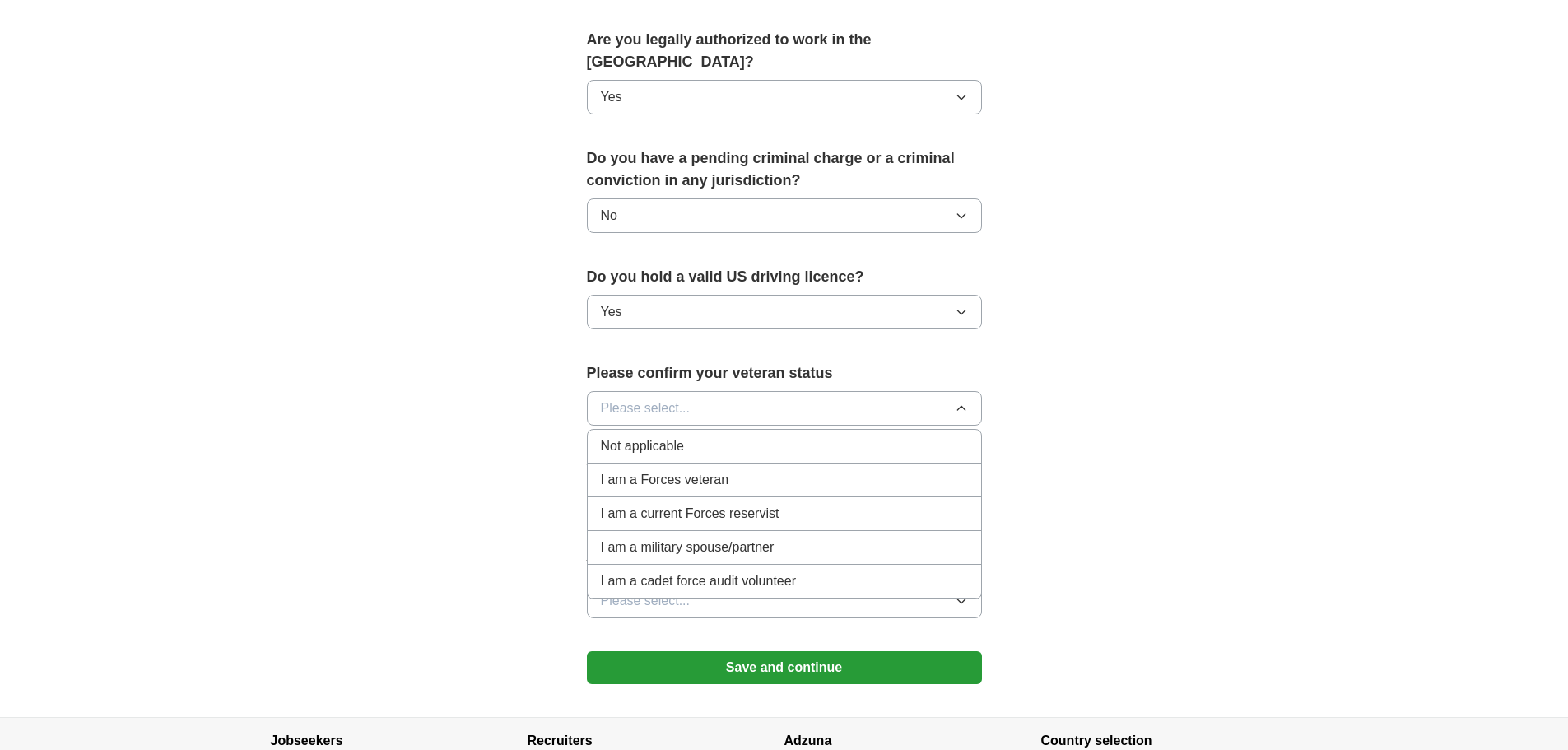
click at [642, 436] on span "Not applicable" at bounding box center [642, 446] width 83 height 20
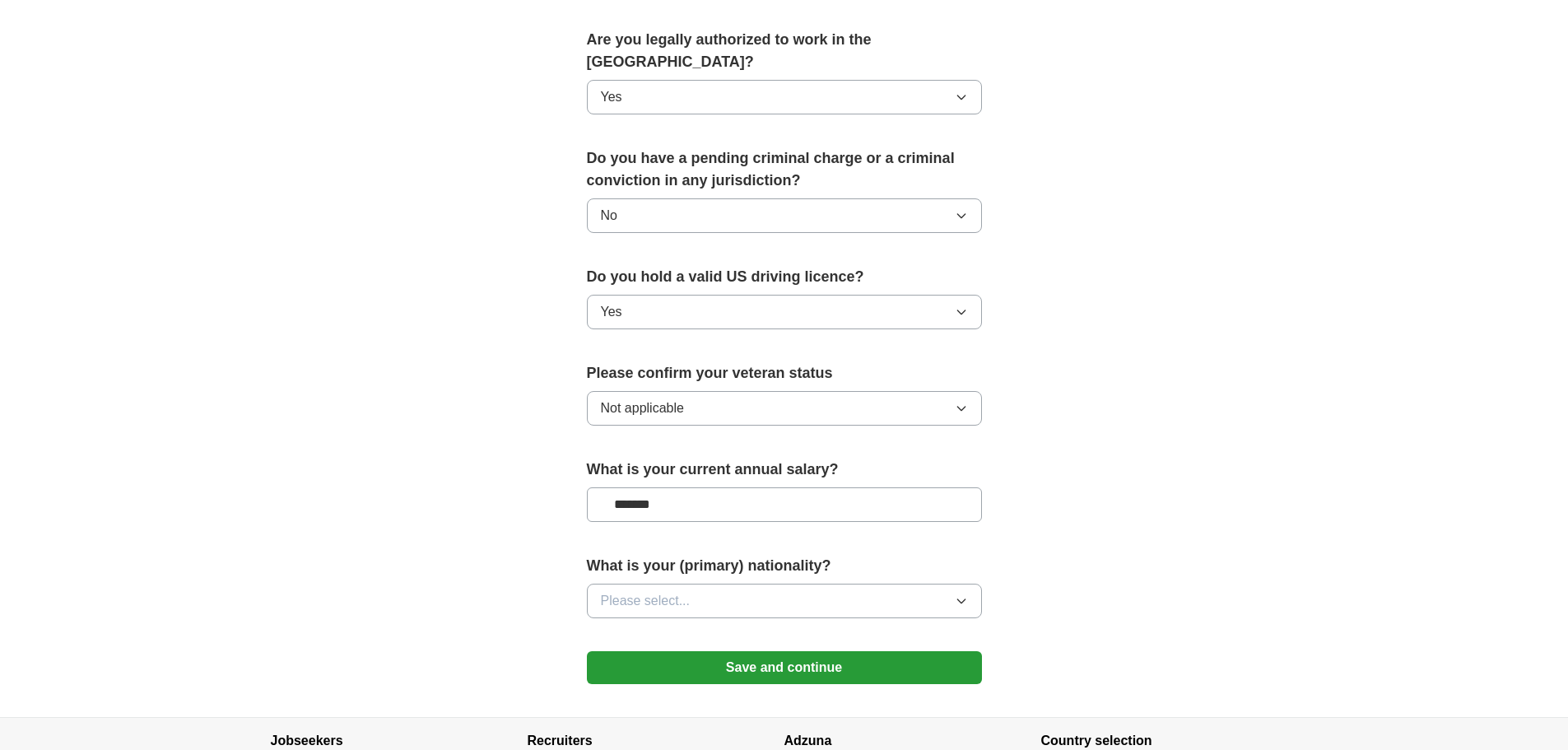
type input "*******"
click at [954, 584] on button "Please select..." at bounding box center [784, 601] width 395 height 35
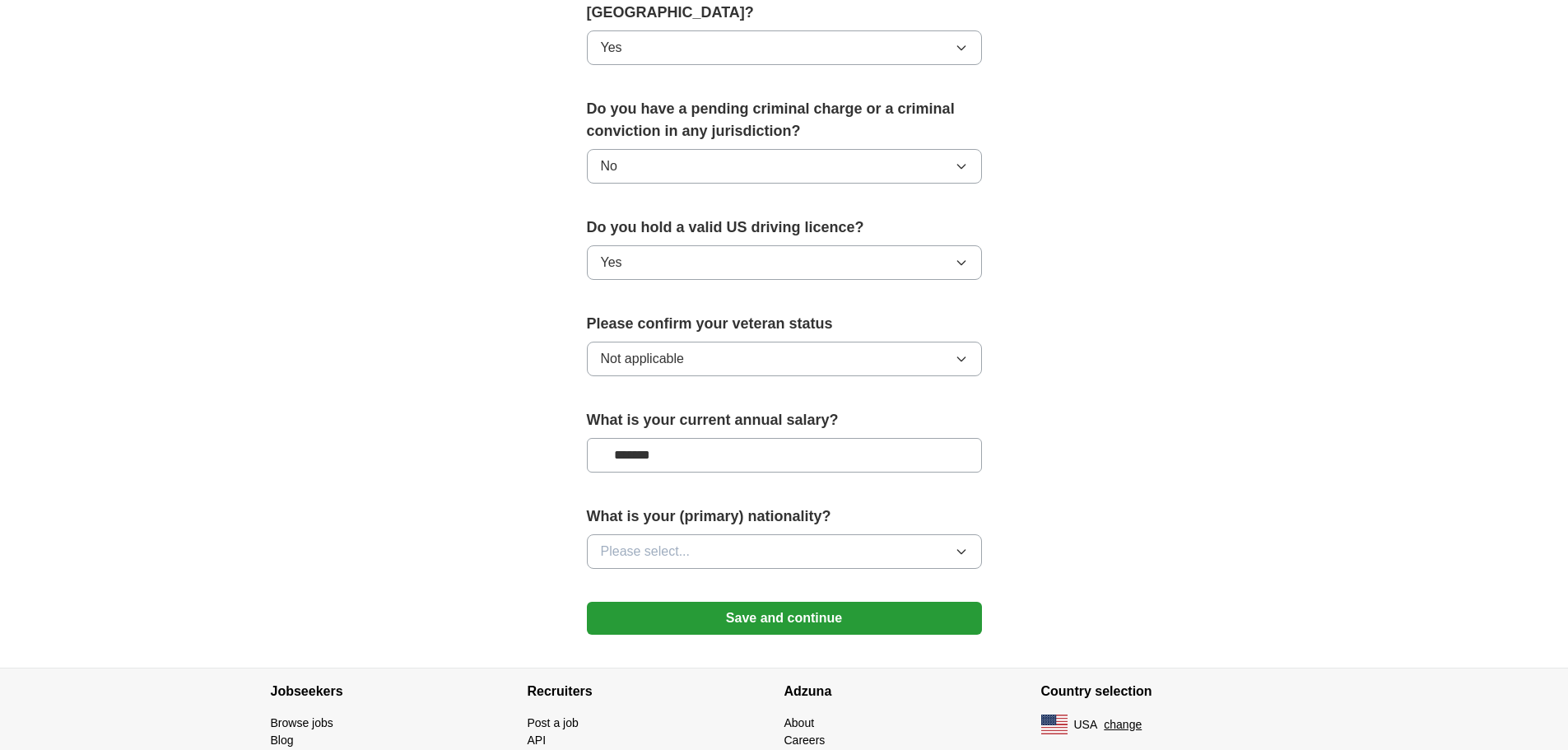
scroll to position [943, 0]
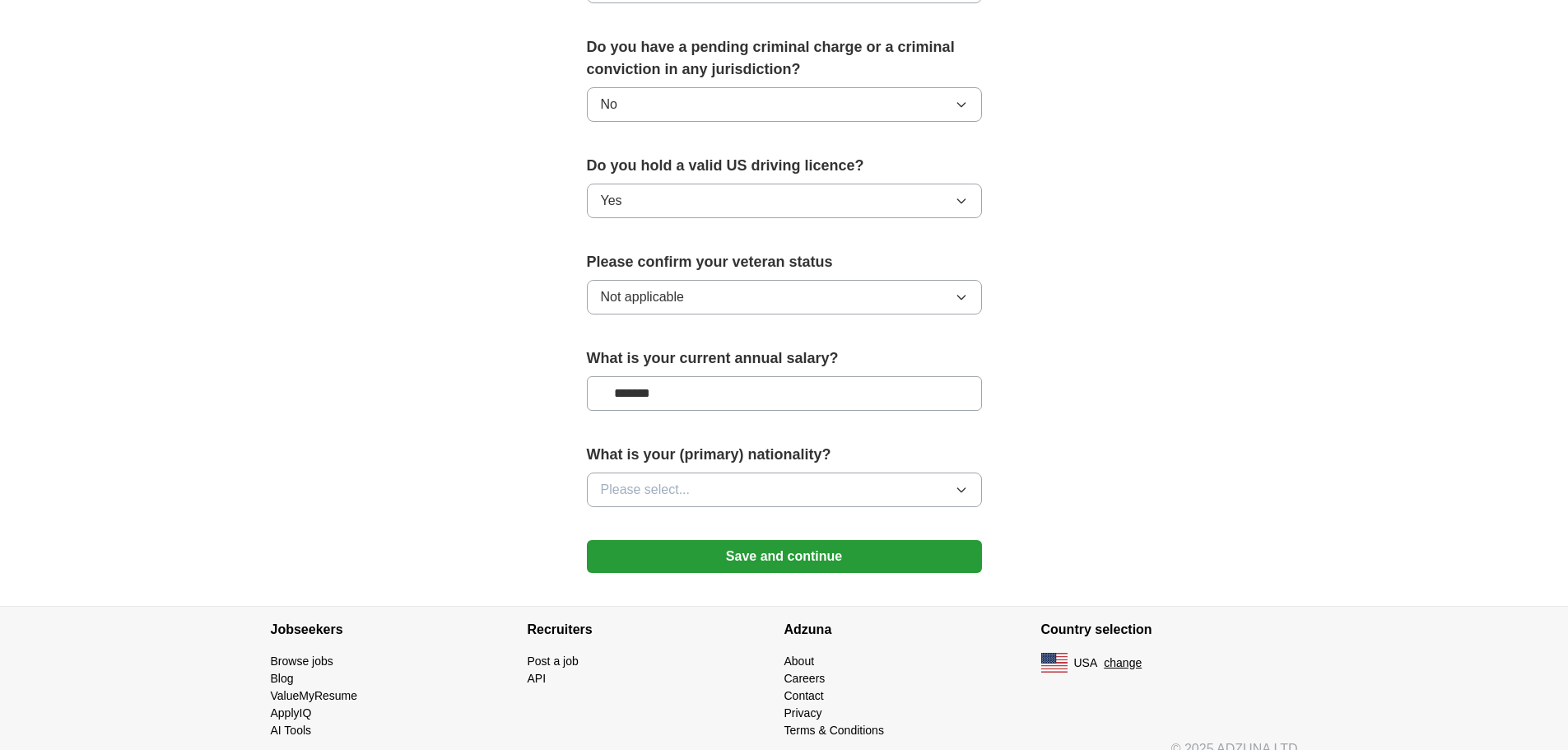
click at [952, 473] on button "Please select..." at bounding box center [784, 490] width 395 height 35
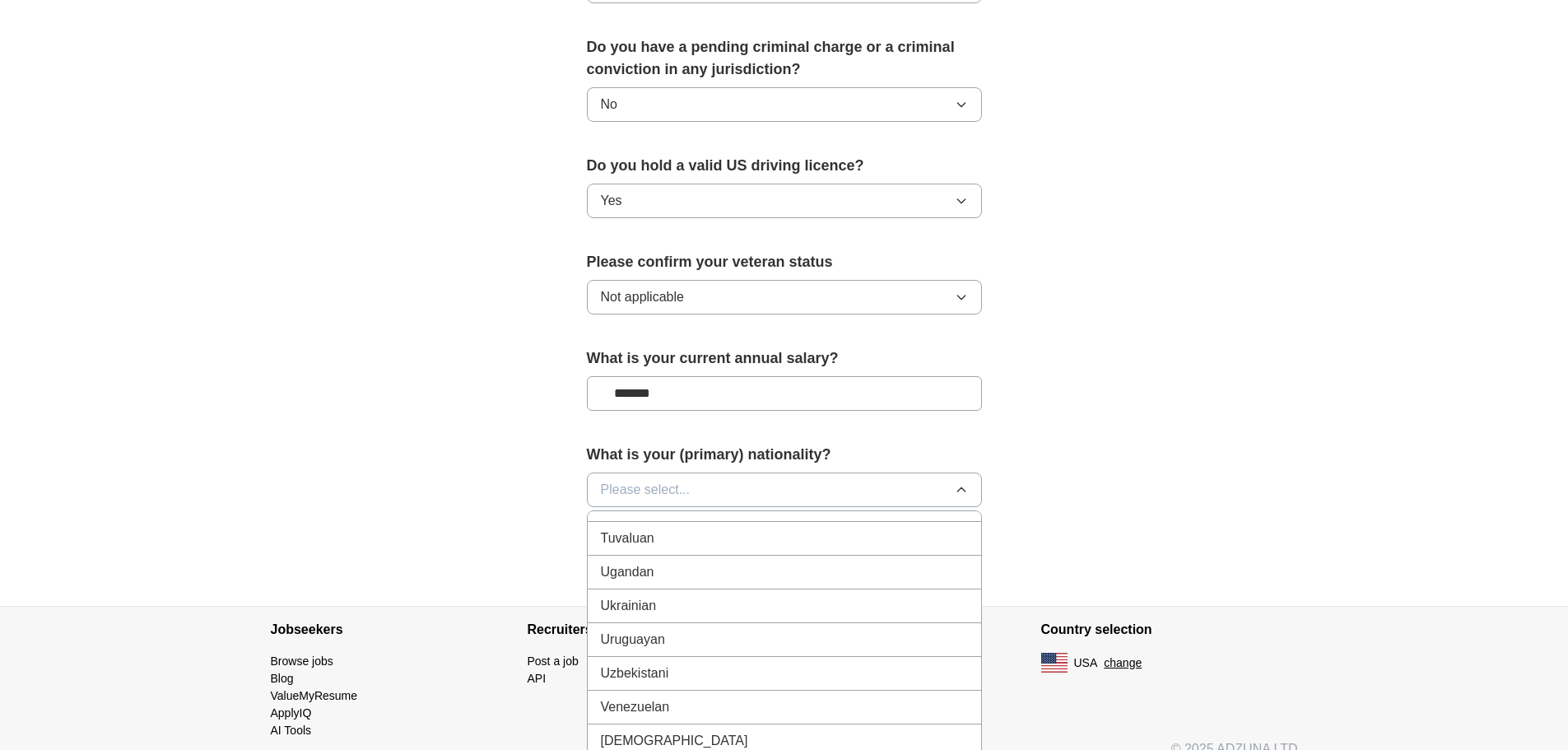
scroll to position [6184, 0]
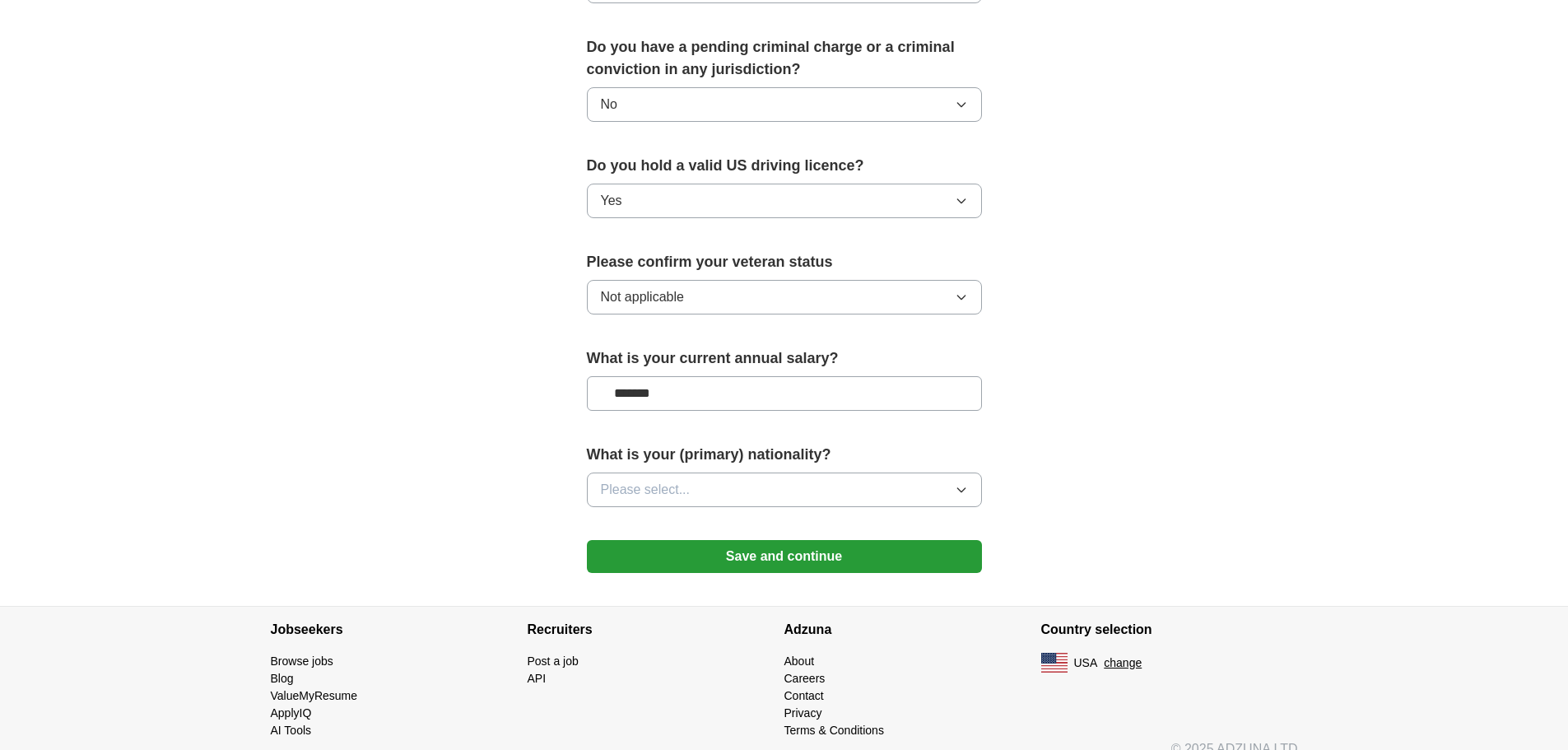
drag, startPoint x: 959, startPoint y: 471, endPoint x: 967, endPoint y: 472, distance: 8.1
click at [959, 483] on icon "button" at bounding box center [961, 489] width 13 height 13
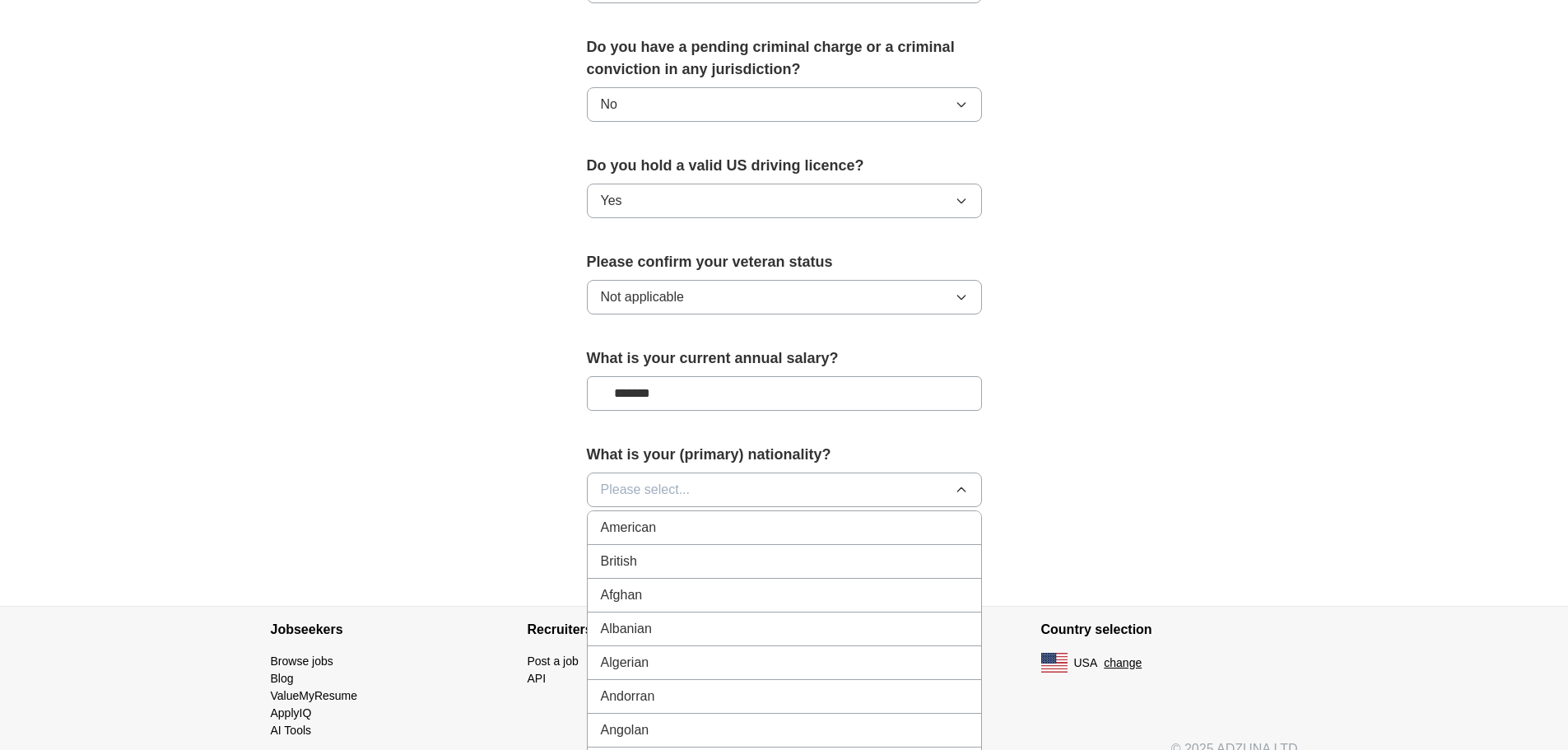
click at [621, 517] on span "American" at bounding box center [629, 527] width 56 height 20
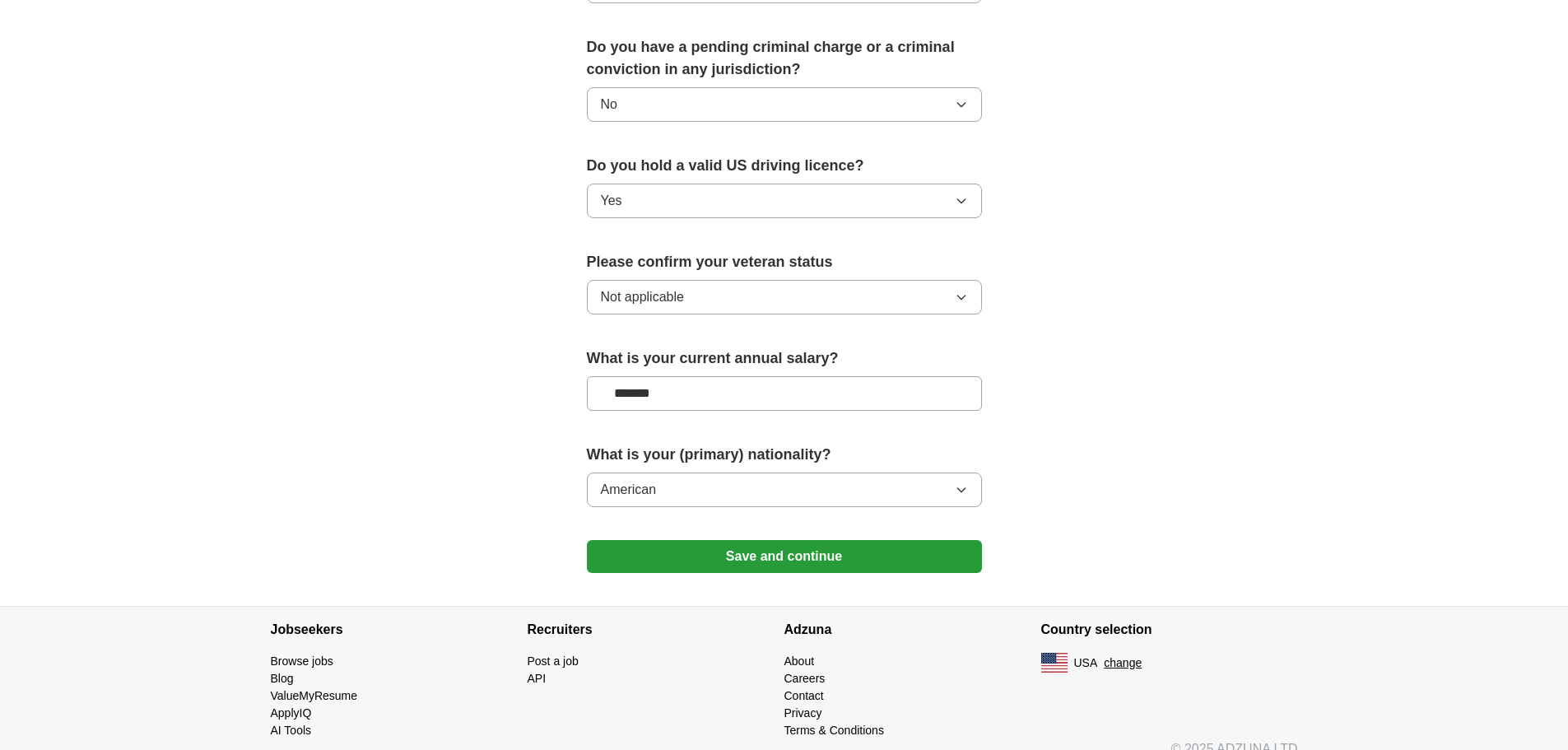
click at [809, 540] on button "Save and continue" at bounding box center [784, 556] width 395 height 33
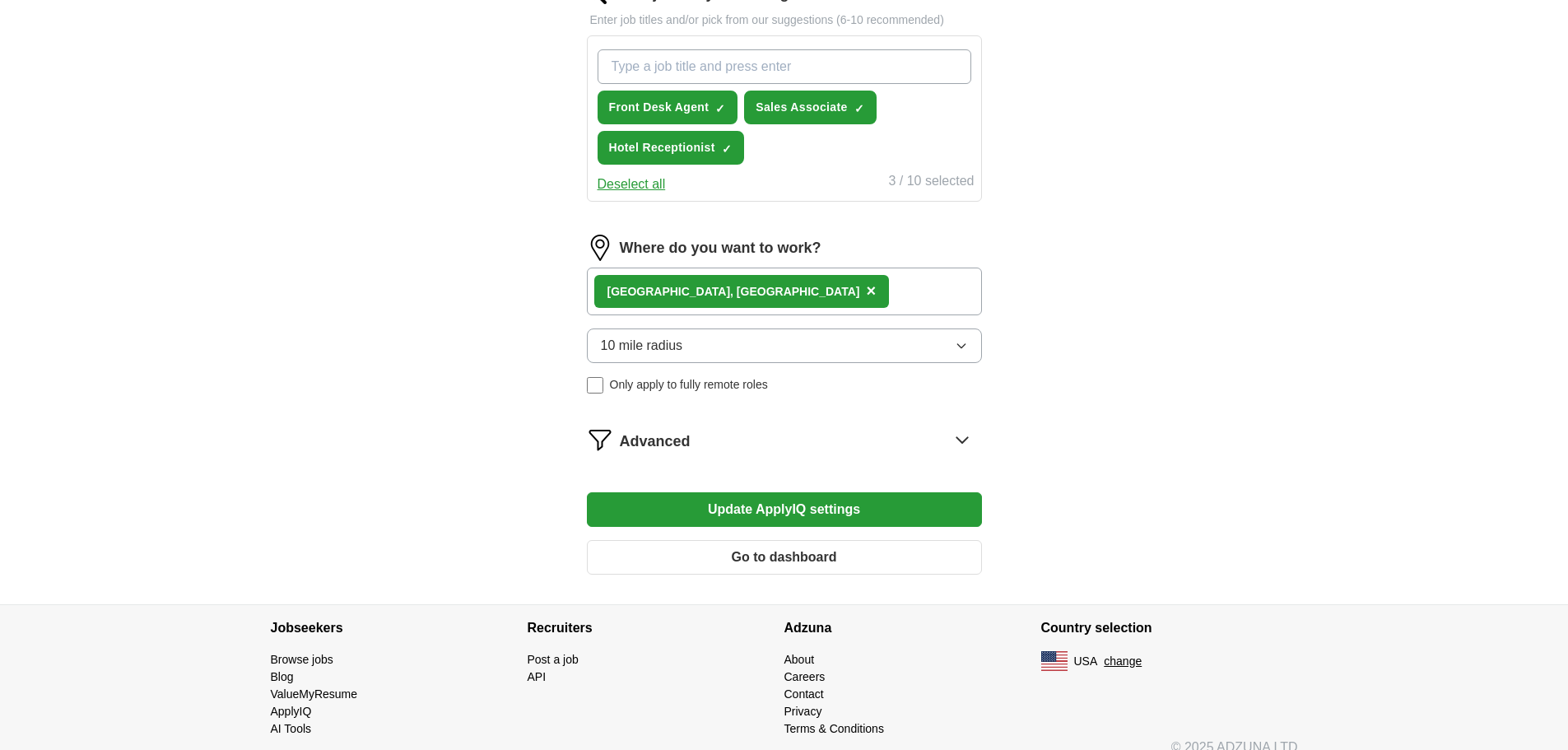
scroll to position [591, 0]
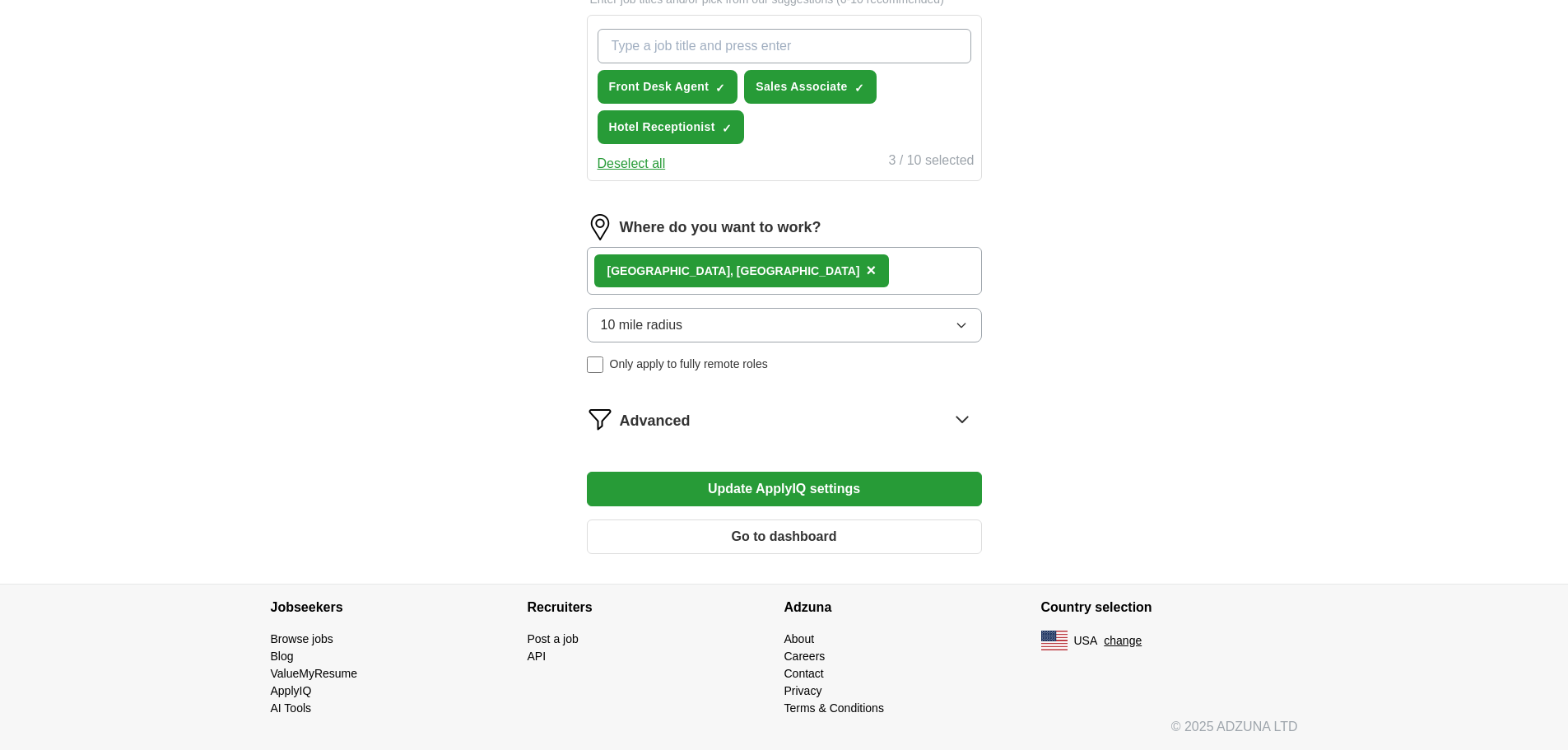
click at [1258, 474] on div "ApplyIQ Let ApplyIQ do the hard work of searching and applying for jobs. Just t…" at bounding box center [784, 21] width 1054 height 1124
click at [1231, 404] on div "ApplyIQ Let ApplyIQ do the hard work of searching and applying for jobs. Just t…" at bounding box center [784, 21] width 1054 height 1124
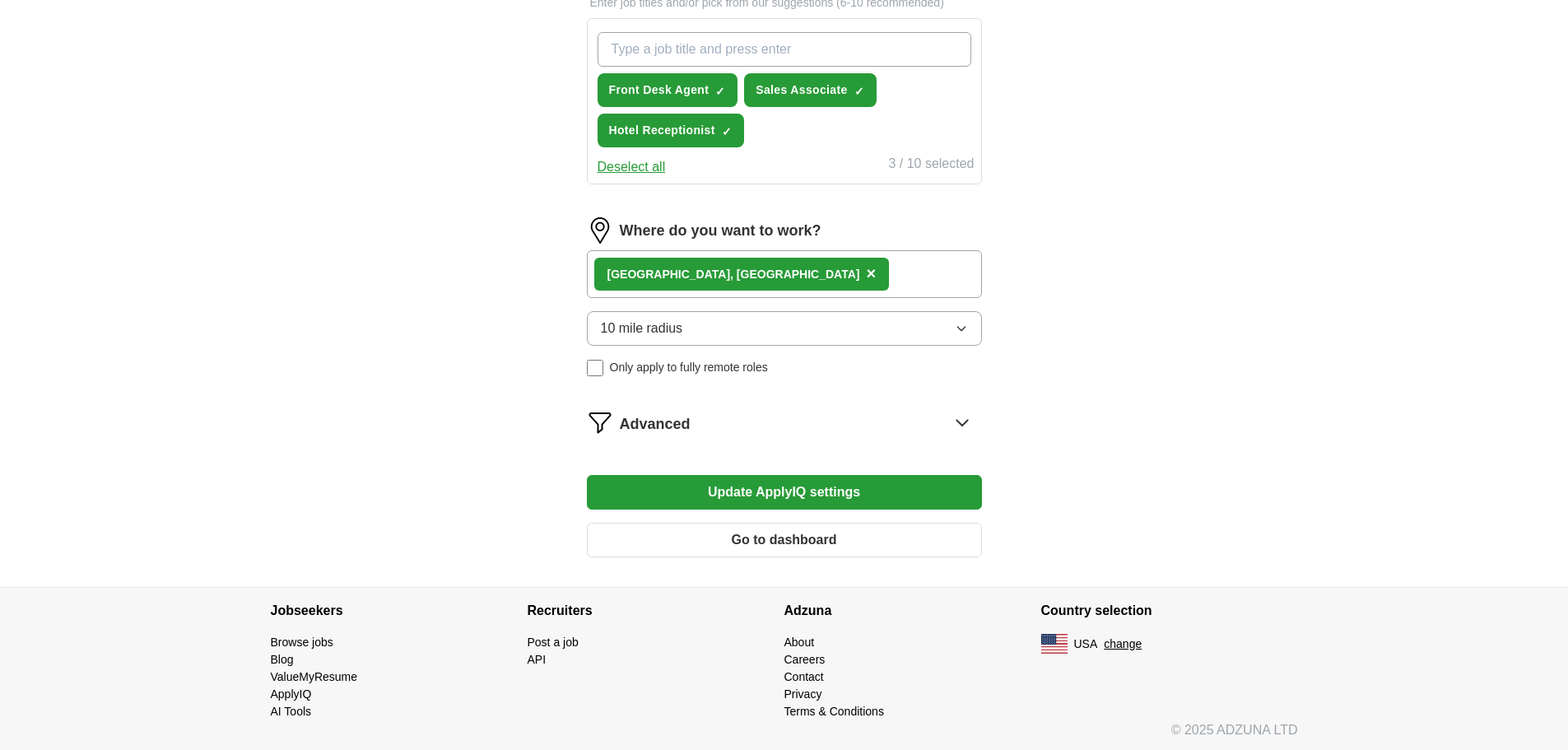
click at [785, 496] on button "Update ApplyIQ settings" at bounding box center [784, 492] width 395 height 35
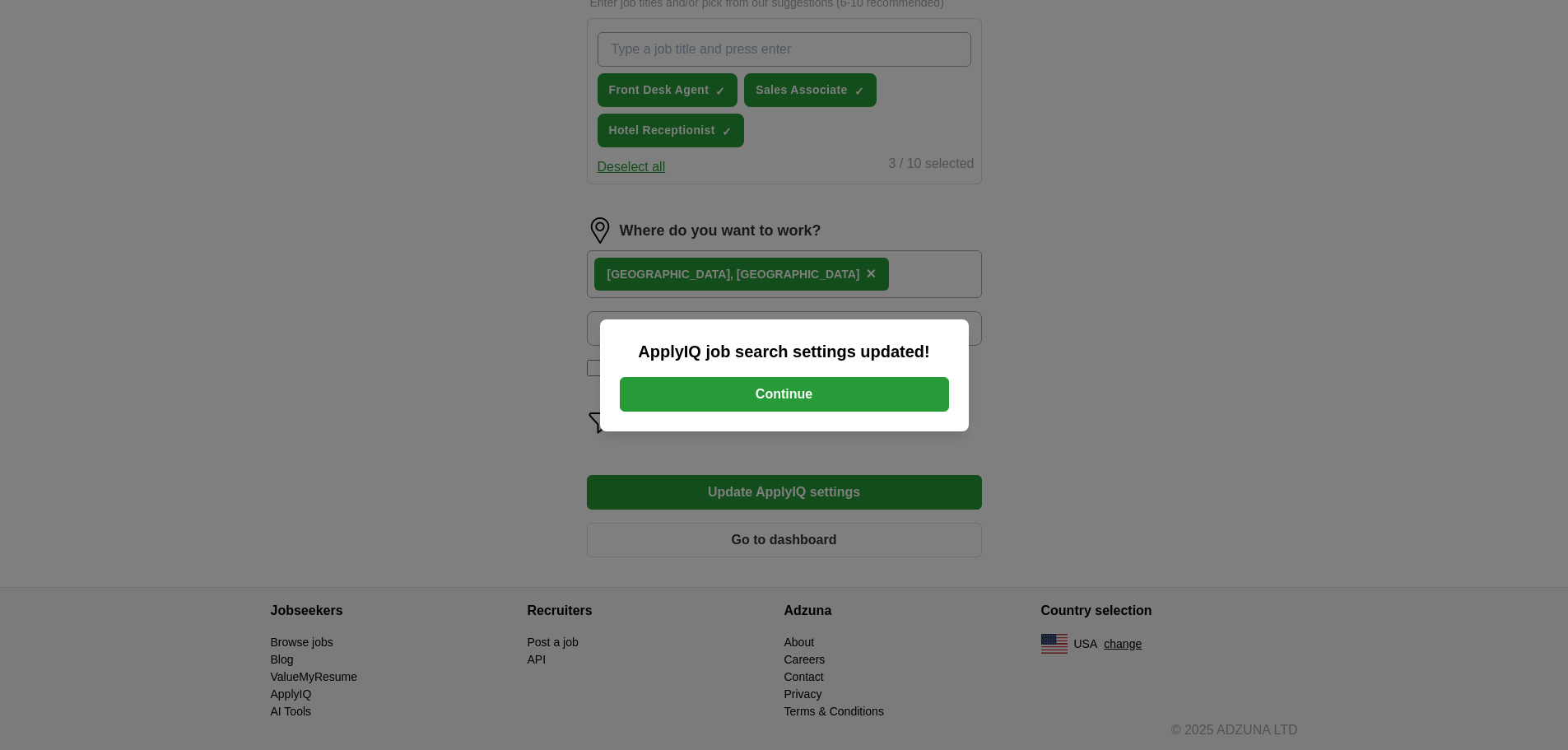
click at [844, 400] on button "Continue" at bounding box center [785, 395] width 329 height 35
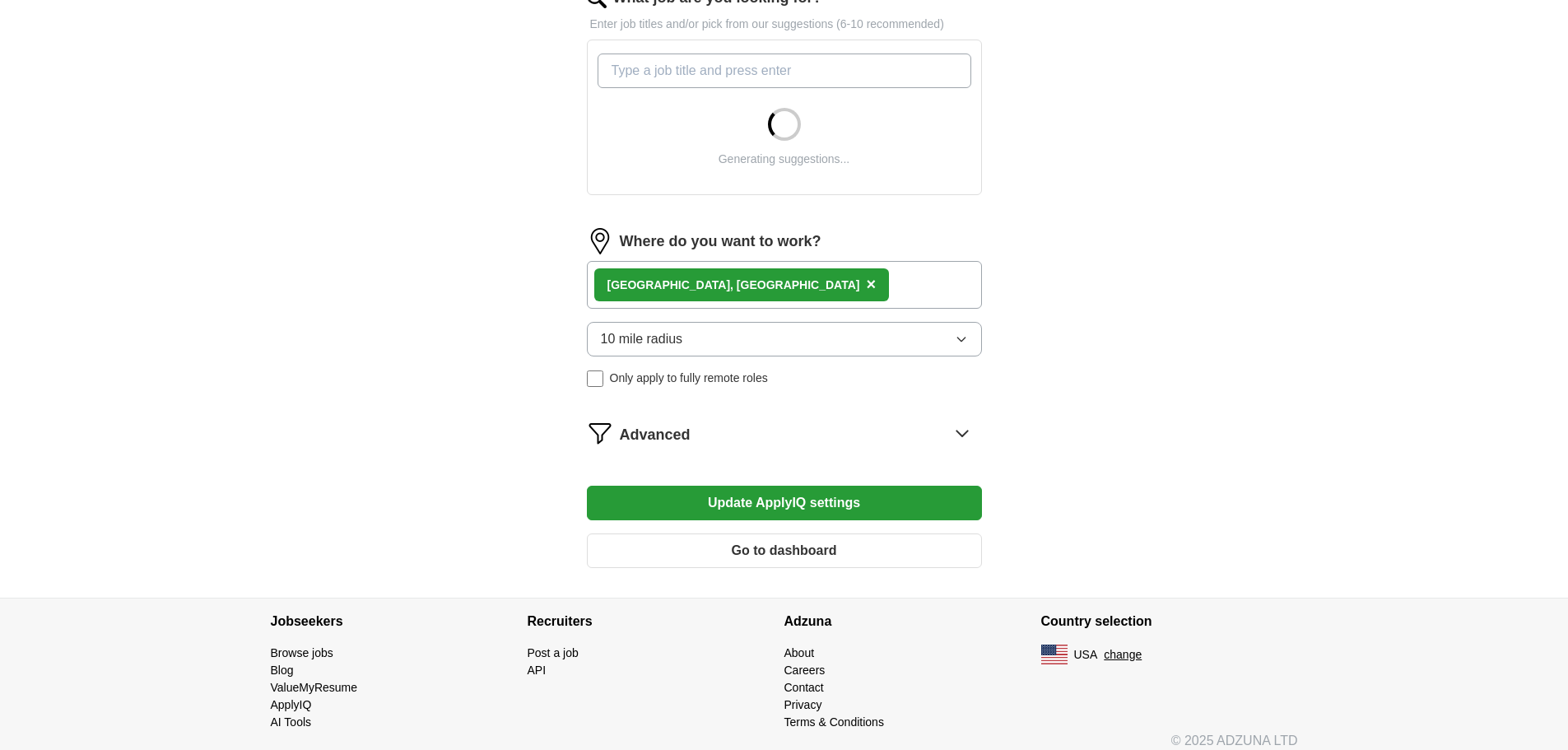
scroll to position [580, 0]
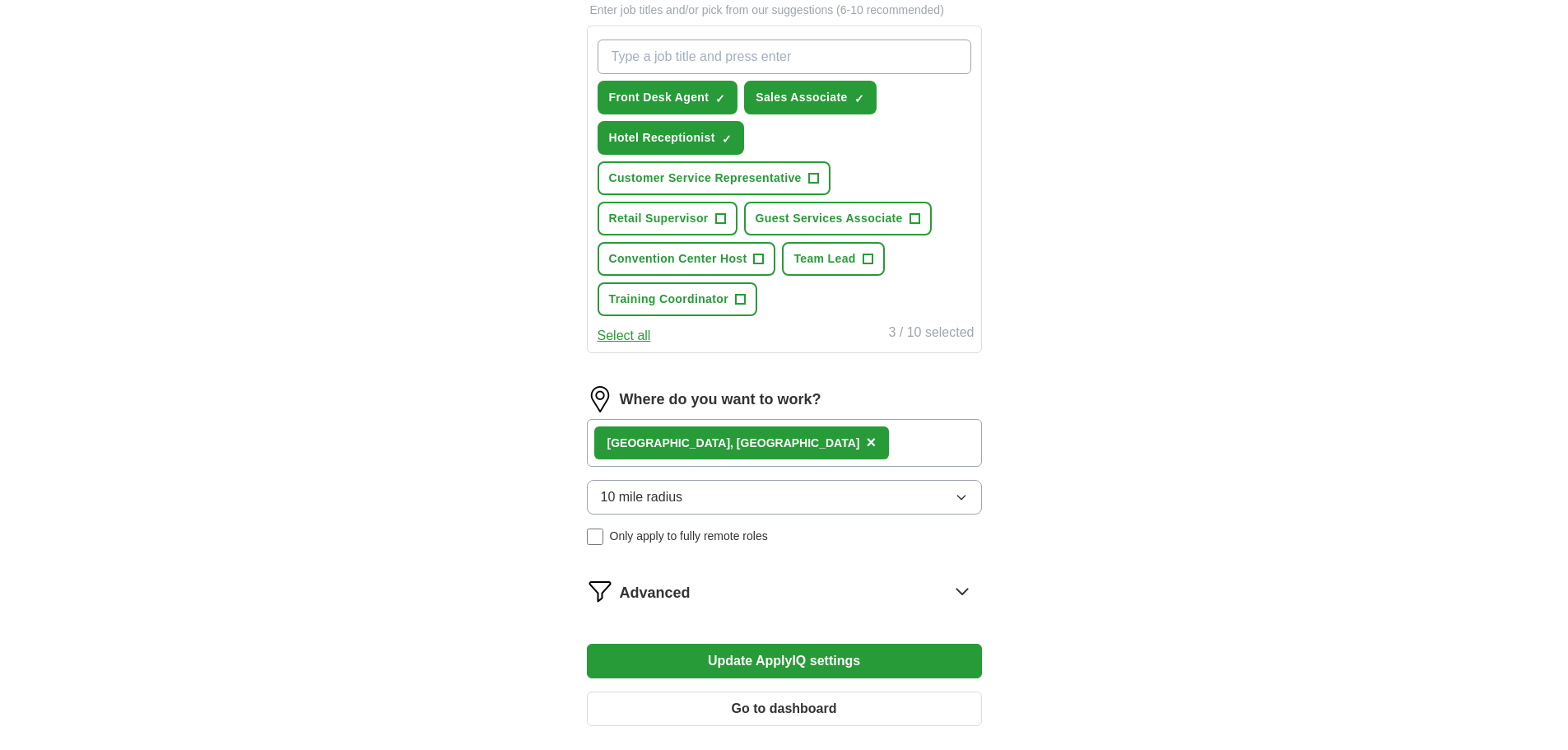
click at [806, 672] on button "Update ApplyIQ settings" at bounding box center [784, 661] width 395 height 35
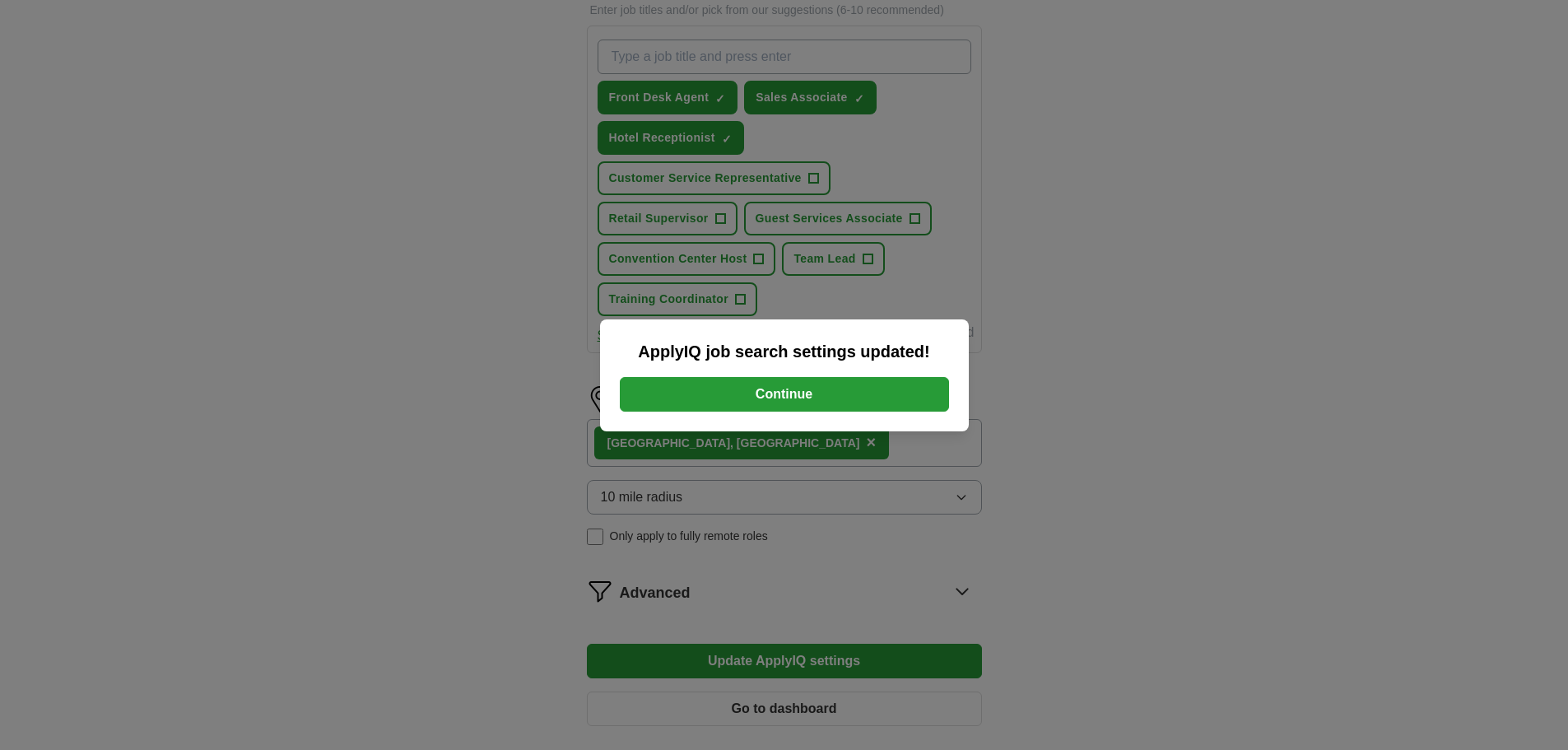
click at [813, 405] on button "Continue" at bounding box center [785, 395] width 329 height 35
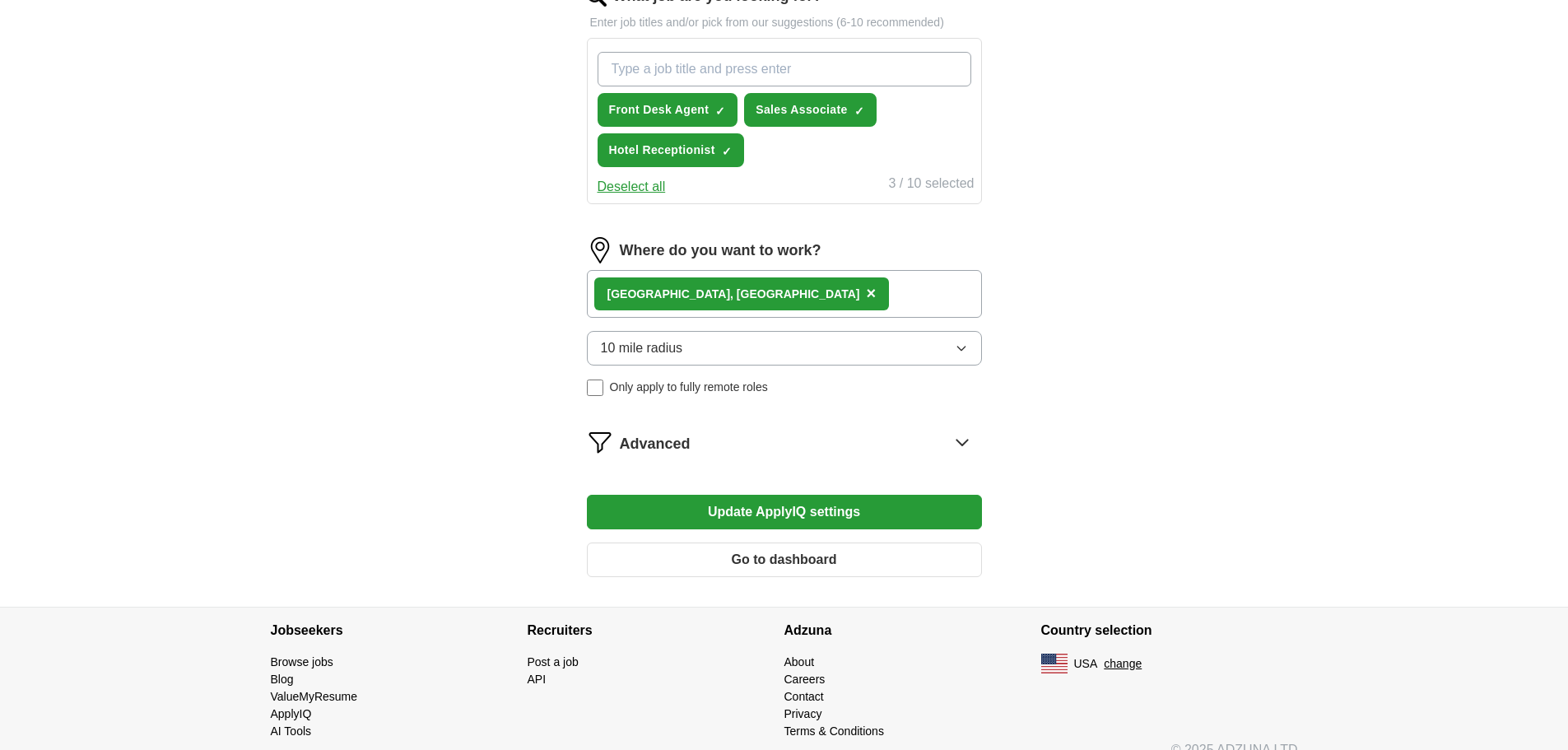
scroll to position [591, 0]
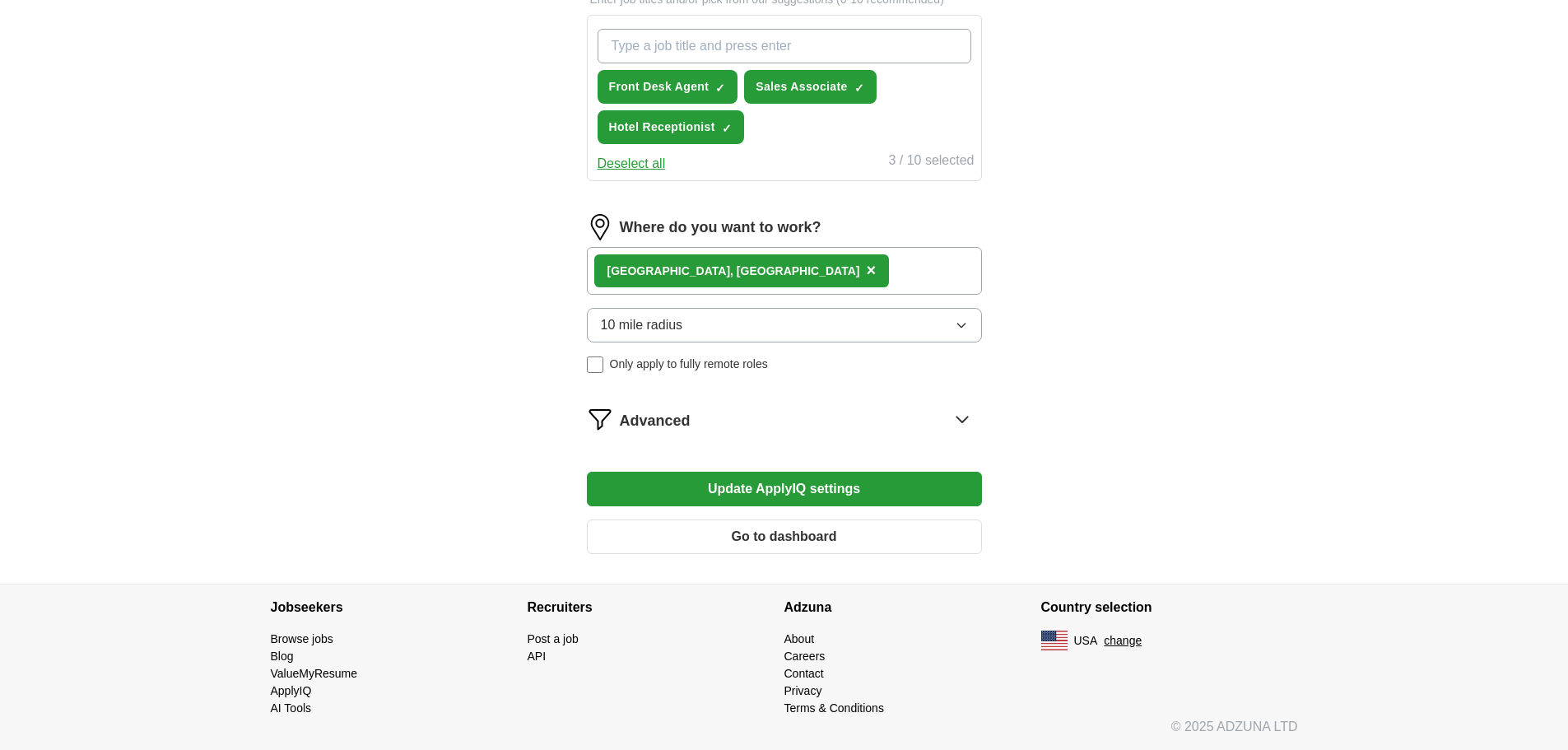
click at [966, 419] on icon at bounding box center [962, 419] width 11 height 5
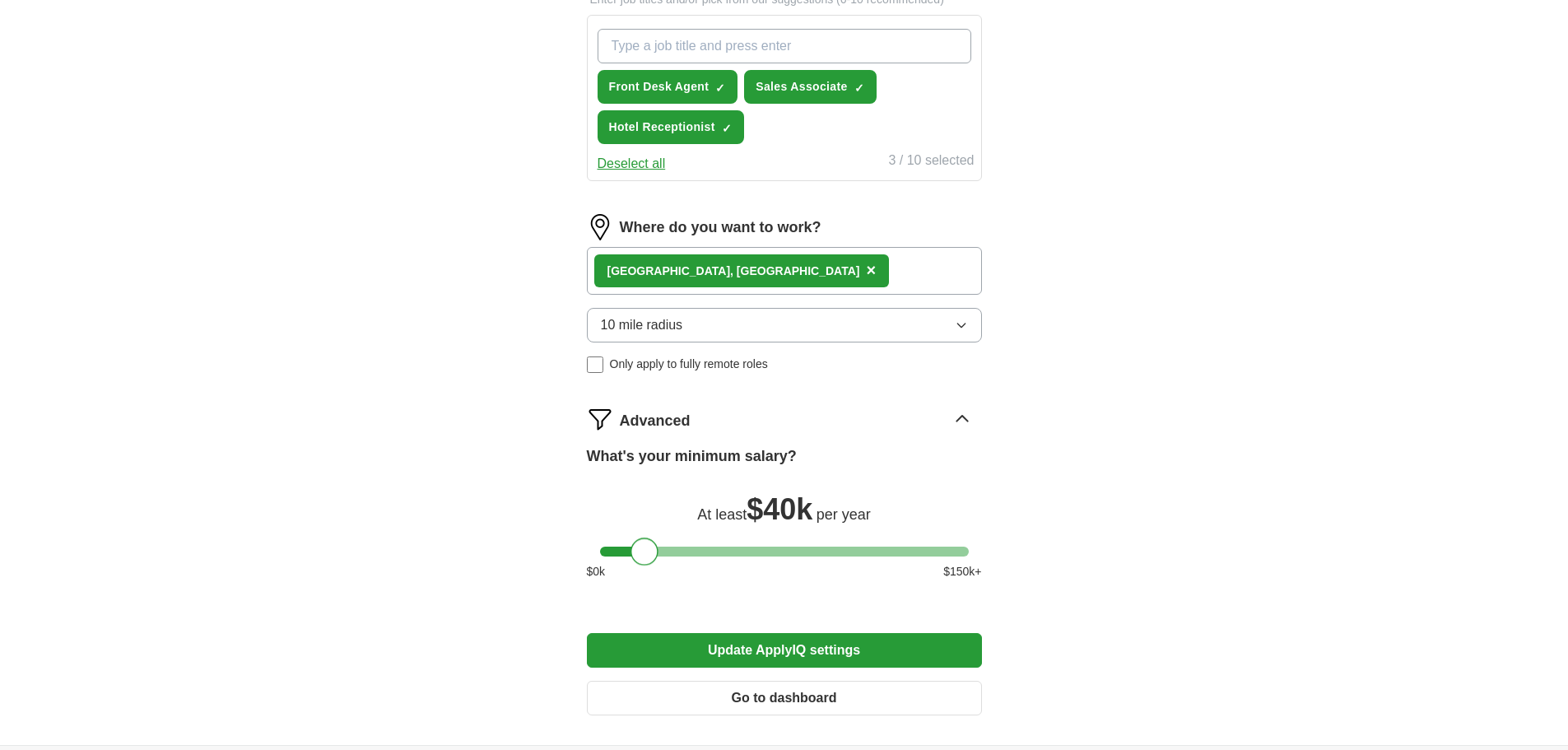
drag, startPoint x: 611, startPoint y: 554, endPoint x: 640, endPoint y: 555, distance: 29.0
click at [640, 555] on div at bounding box center [644, 551] width 28 height 28
click at [794, 647] on button "Update ApplyIQ settings" at bounding box center [784, 650] width 395 height 35
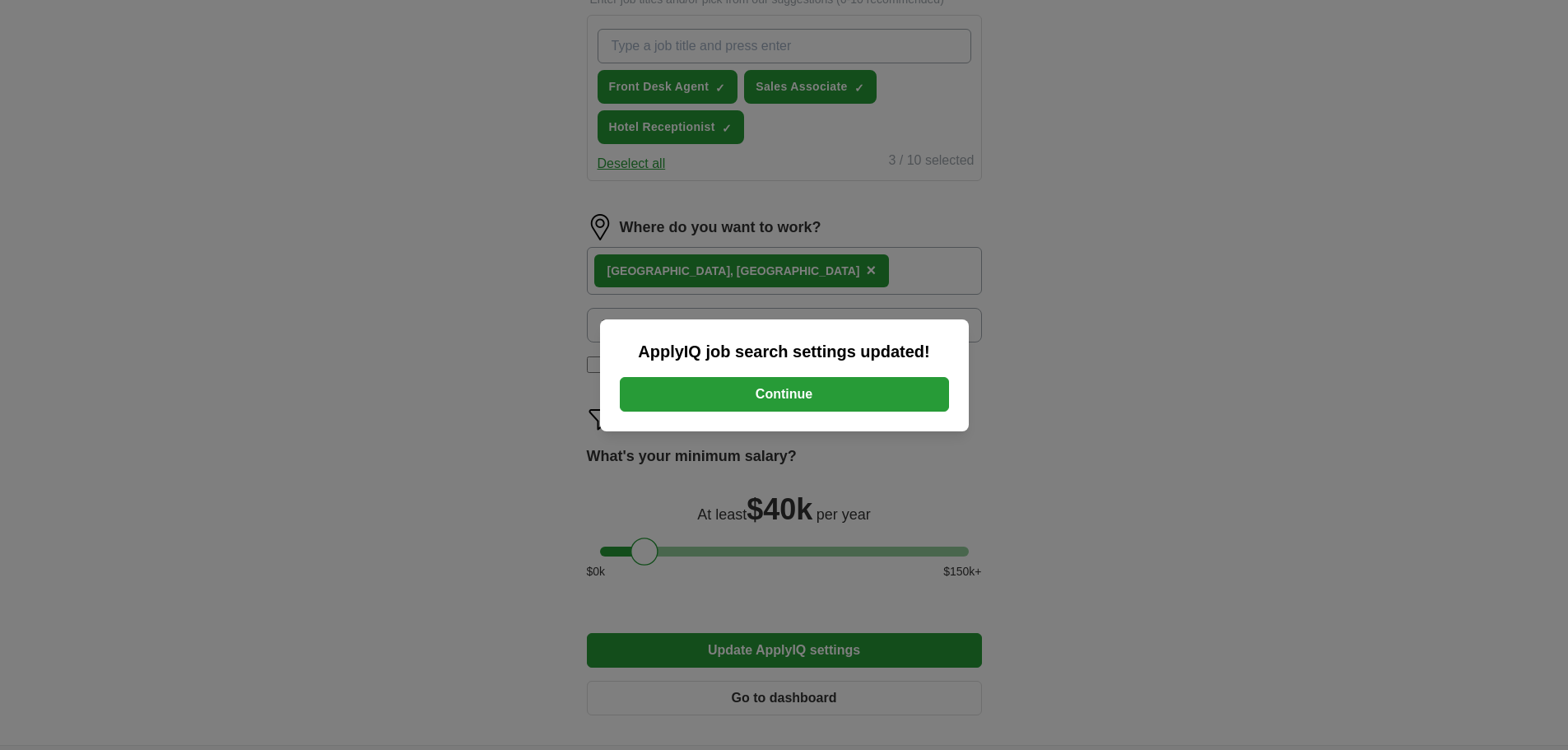
click at [846, 399] on button "Continue" at bounding box center [785, 395] width 329 height 35
